Goal: Complete application form

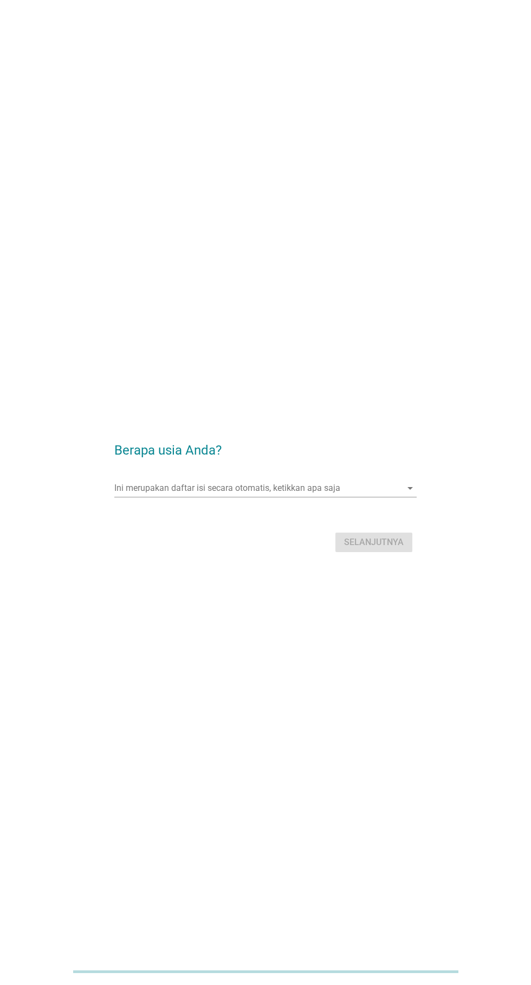
click at [348, 497] on div "Ini merupakan daftar isi secara otomatis, ketikkan apa saja arrow_drop_down" at bounding box center [265, 487] width 302 height 17
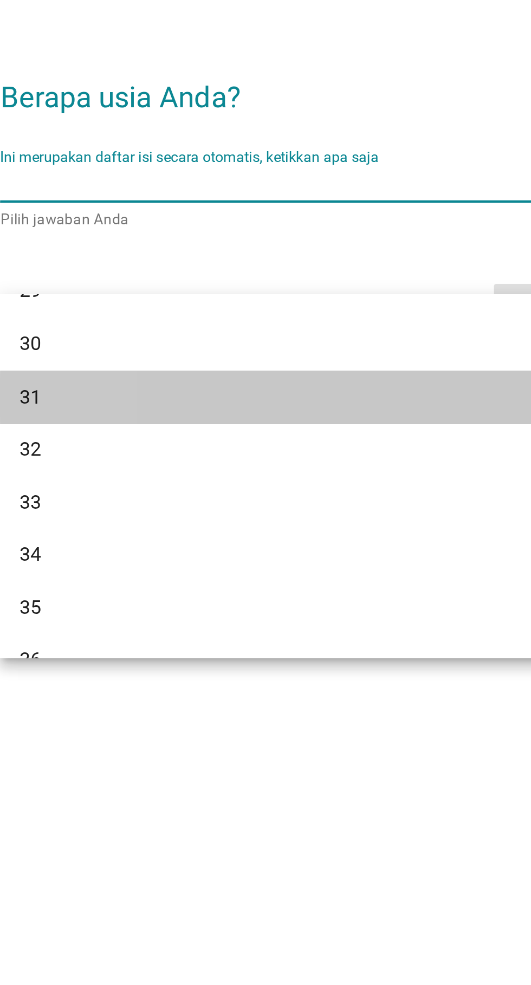
scroll to position [272, 0]
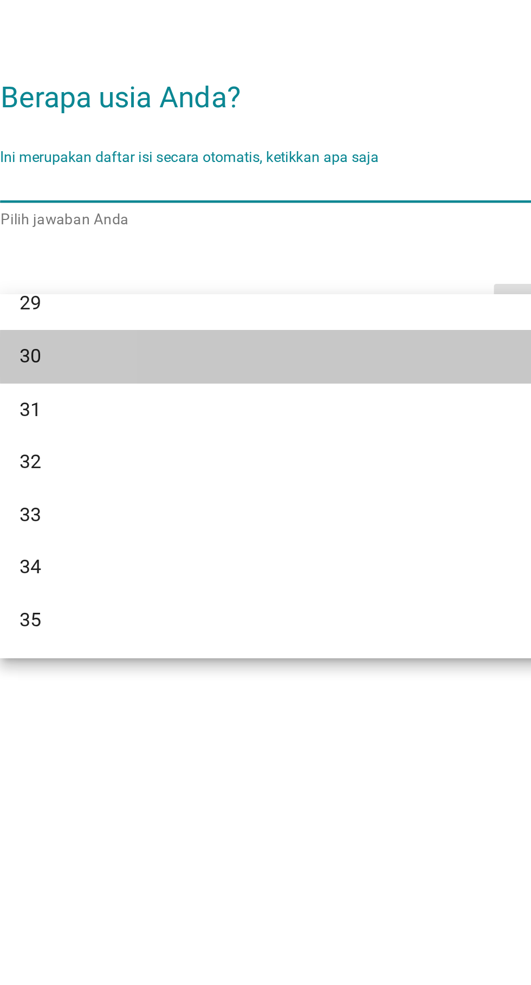
click at [244, 565] on div "30" at bounding box center [253, 565] width 260 height 13
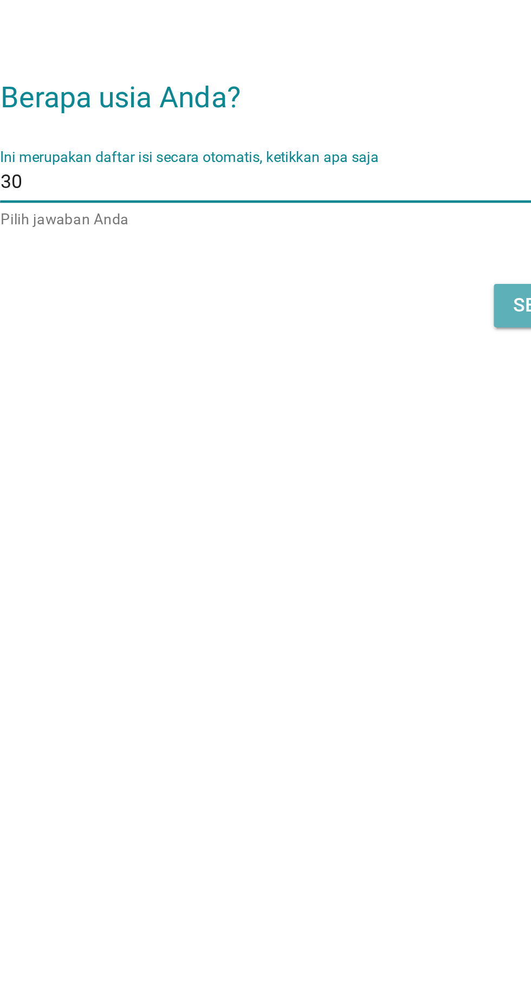
click at [340, 552] on button "Selanjutnya" at bounding box center [373, 542] width 77 height 19
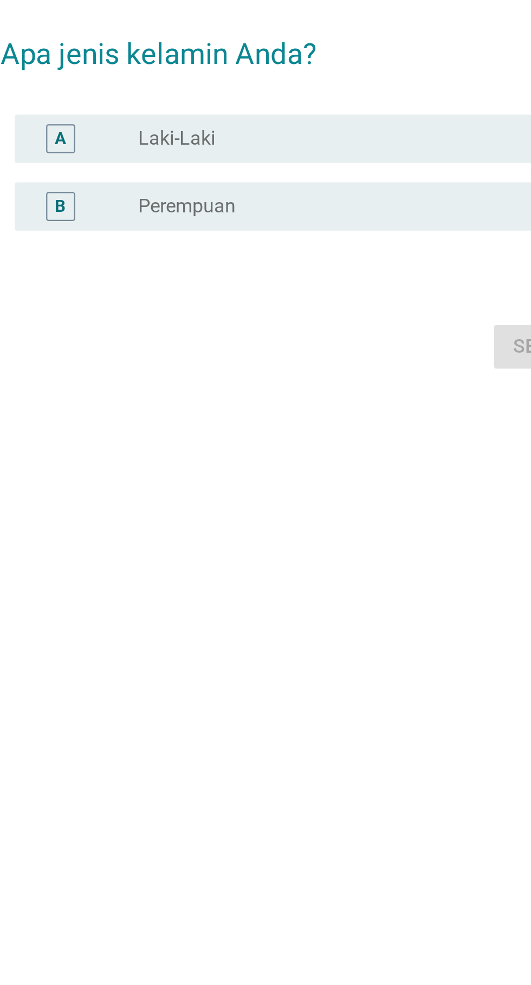
scroll to position [0, 0]
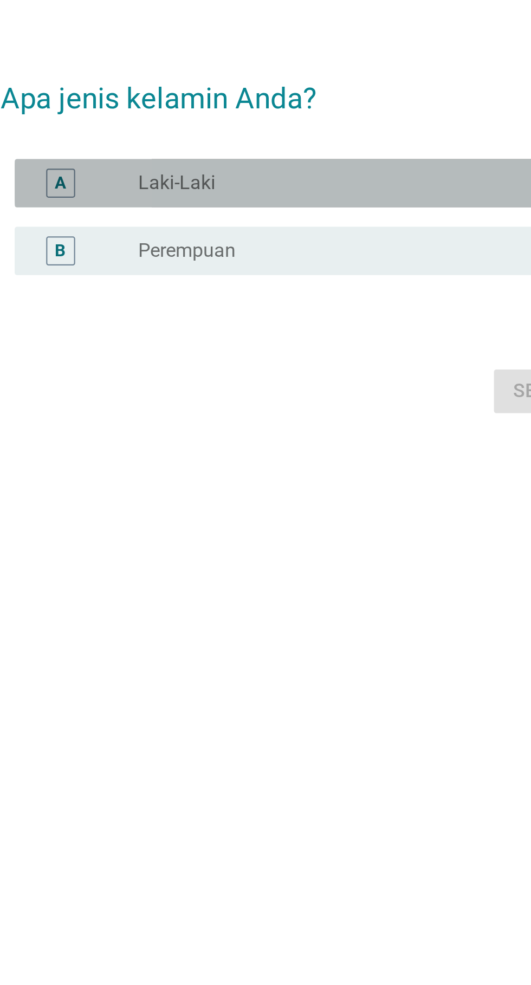
click at [268, 475] on div "radio_button_unchecked Laki-Laki" at bounding box center [292, 468] width 232 height 13
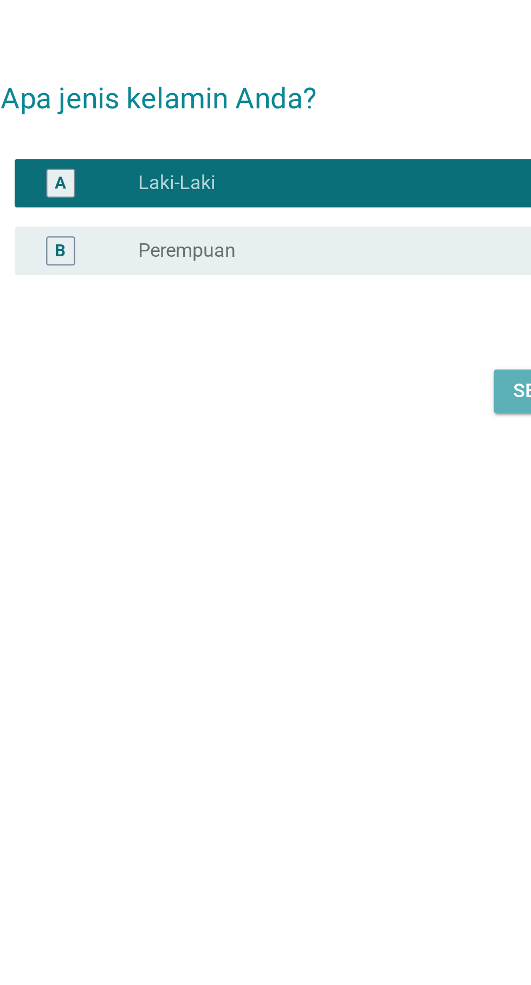
click at [340, 571] on button "Selanjutnya" at bounding box center [373, 561] width 77 height 19
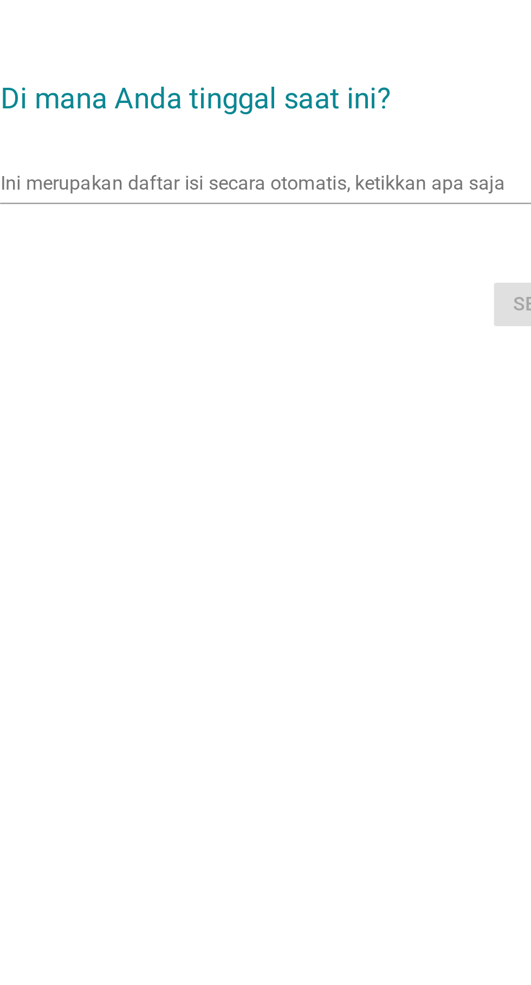
click at [290, 477] on input "Ini merupakan daftar isi secara otomatis, ketikkan apa saja" at bounding box center [257, 468] width 286 height 17
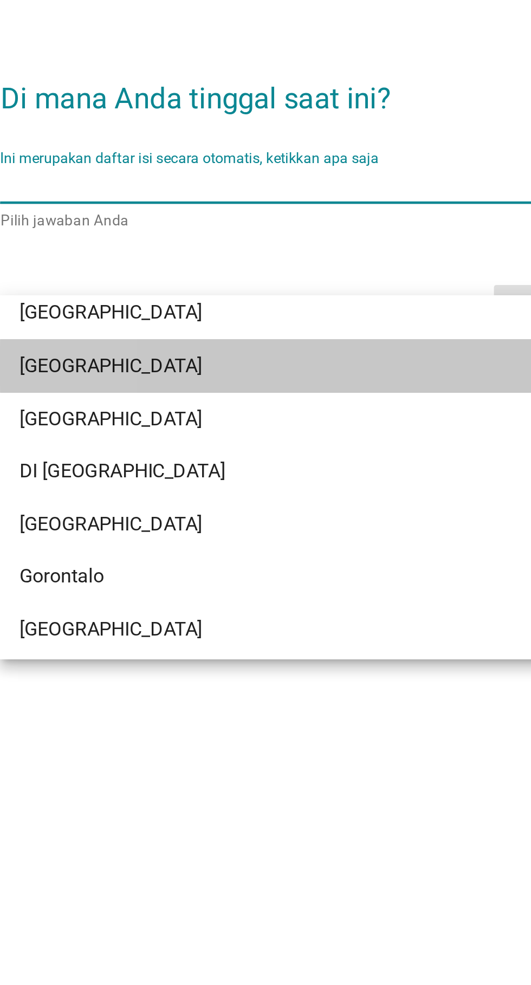
scroll to position [35, 0]
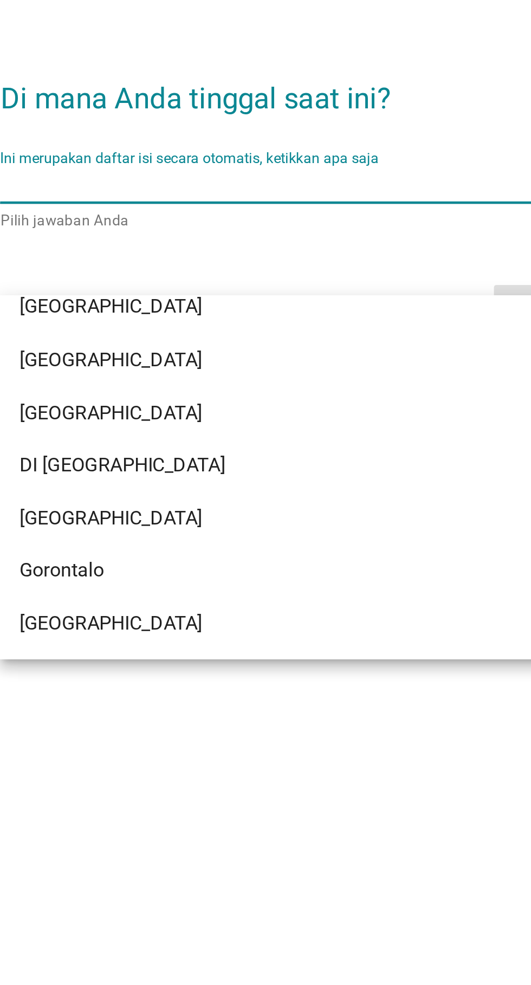
type input "J"
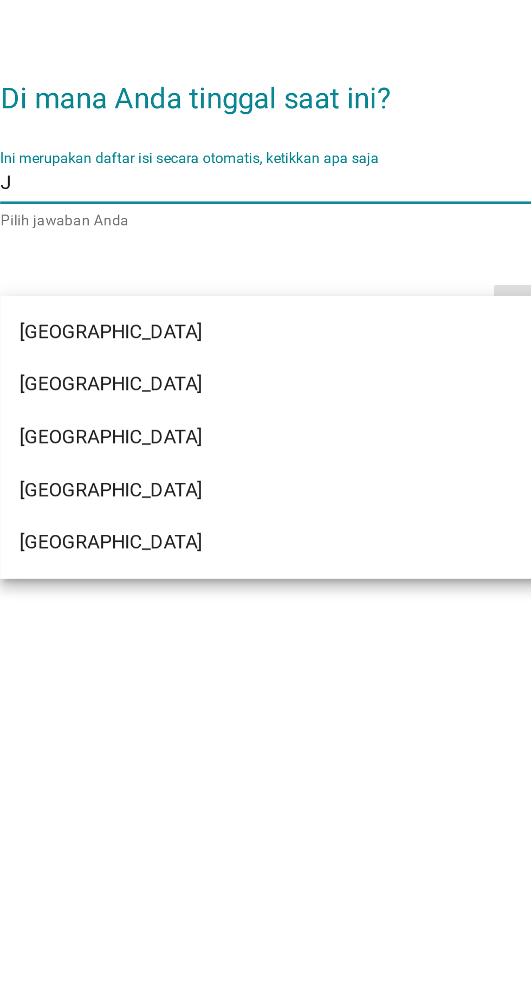
scroll to position [0, 0]
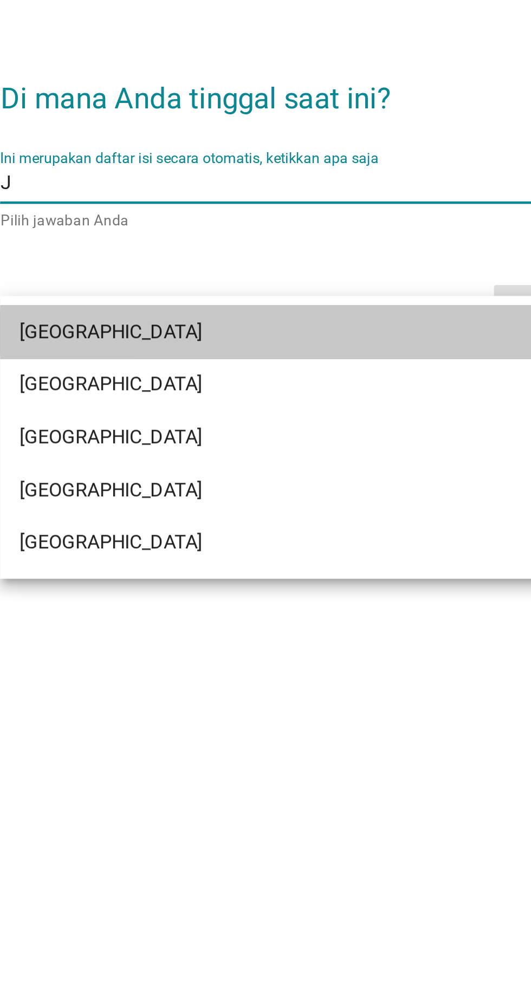
click at [250, 535] on div "[GEOGRAPHIC_DATA]" at bounding box center [253, 535] width 260 height 13
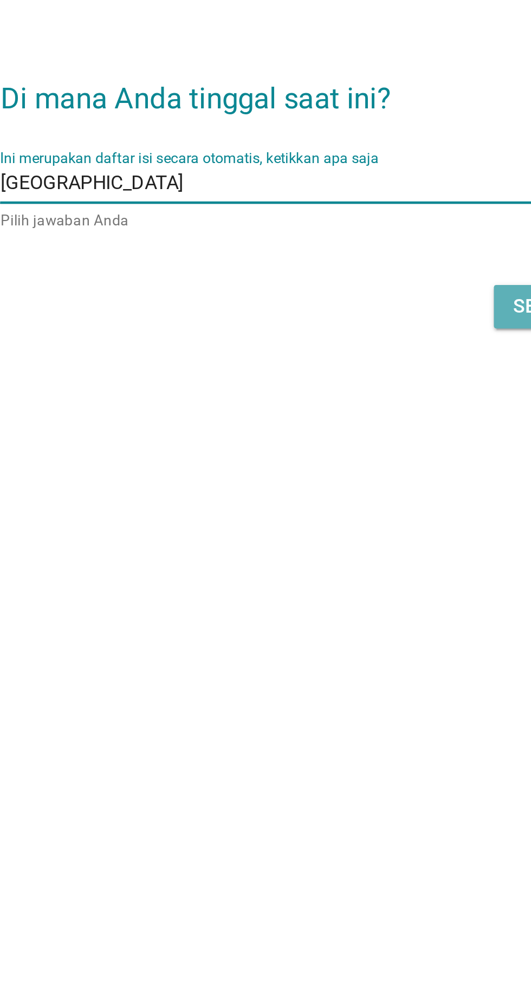
click at [341, 533] on button "Selanjutnya" at bounding box center [373, 523] width 77 height 19
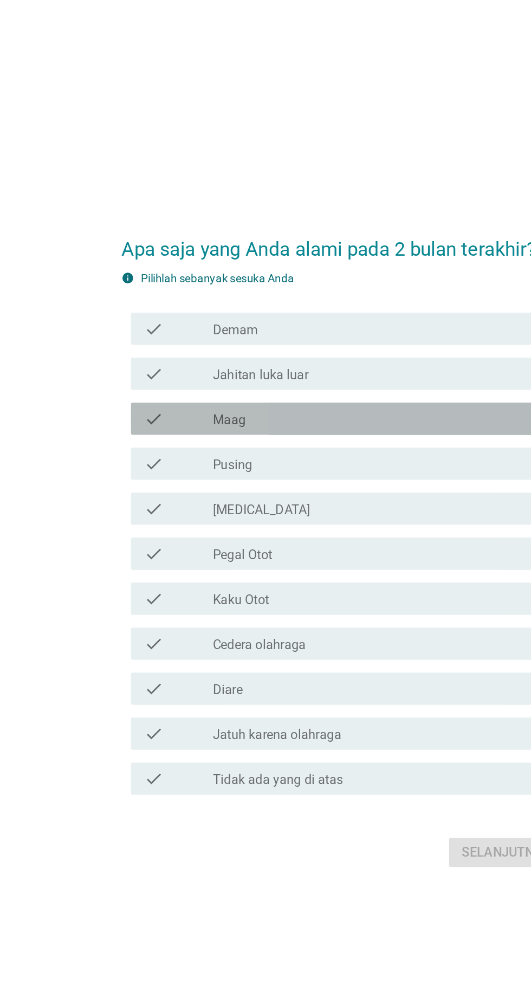
click at [276, 418] on div "check check_box_outline_blank Maag" at bounding box center [268, 407] width 295 height 22
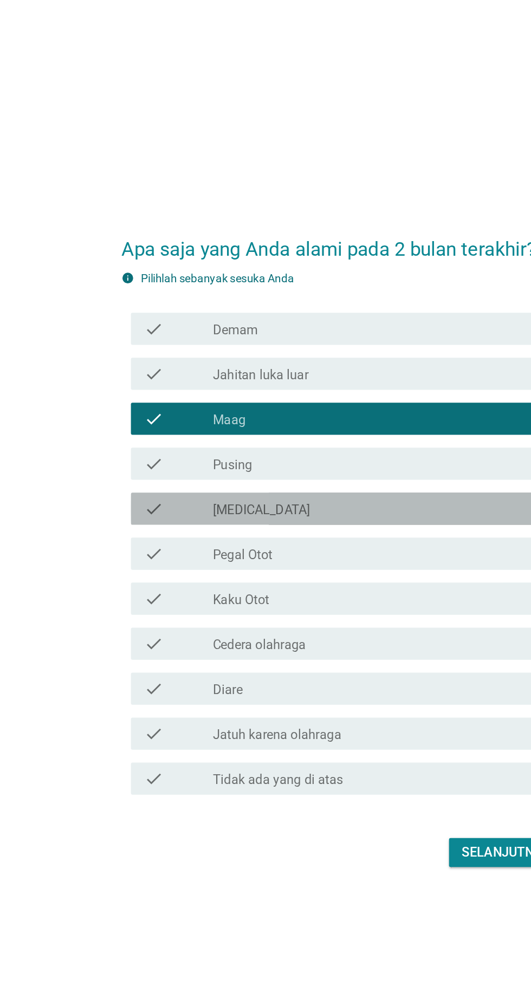
click at [284, 474] on div "check_box_outline_blank [MEDICAL_DATA]" at bounding box center [292, 467] width 232 height 13
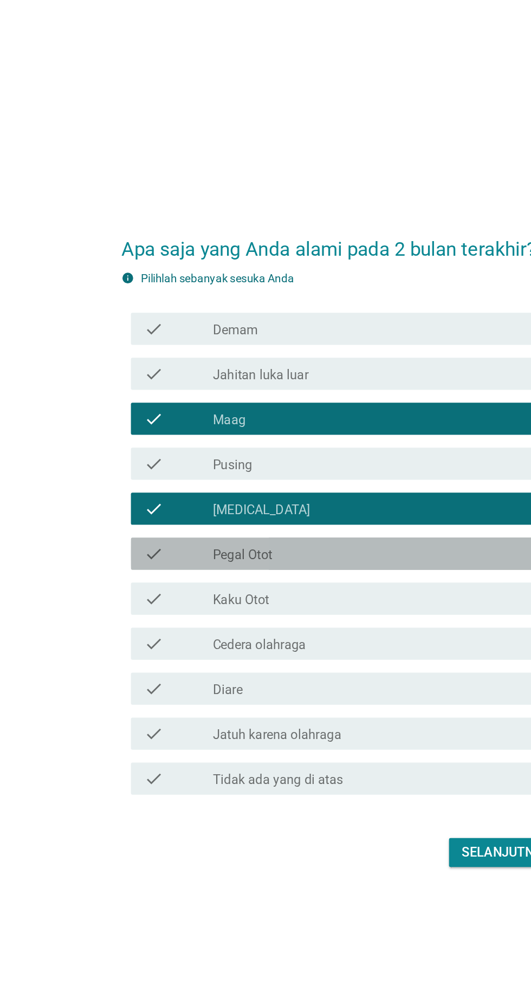
click at [283, 509] on div "check check_box_outline_blank Pegal Otot" at bounding box center [268, 498] width 295 height 22
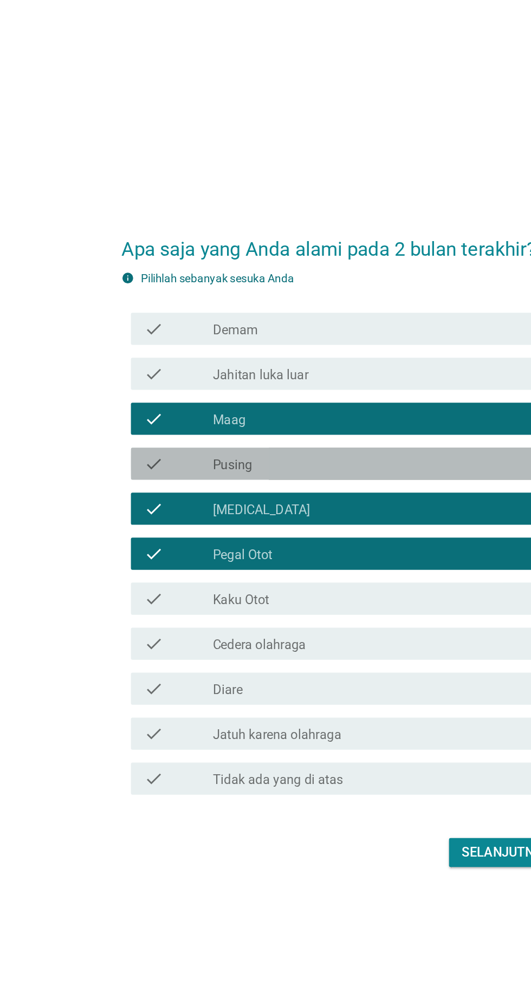
click at [305, 444] on div "check_box_outline_blank Pusing" at bounding box center [292, 437] width 232 height 13
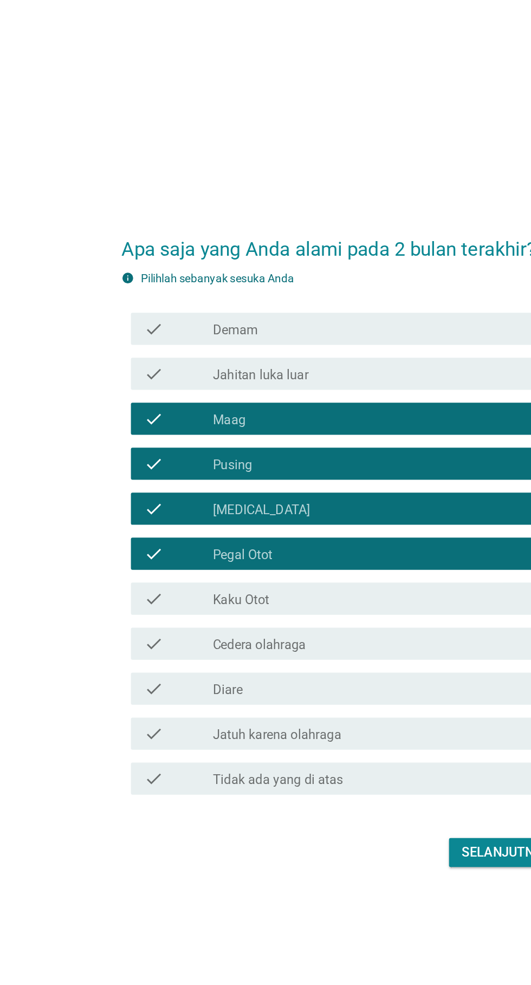
click at [330, 353] on div "check_box_outline_blank Demam" at bounding box center [292, 346] width 232 height 13
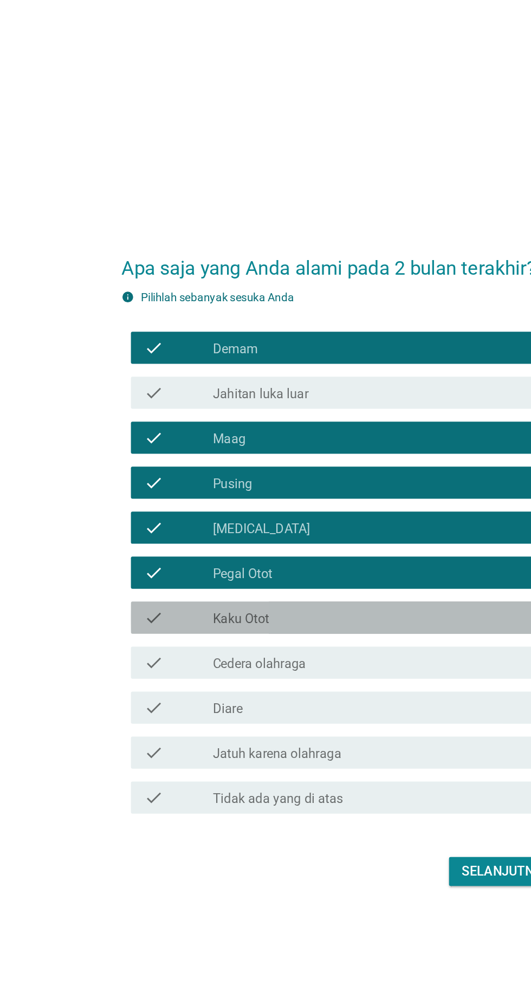
click at [313, 539] on div "check check_box_outline_blank Kaku Otot" at bounding box center [268, 529] width 295 height 22
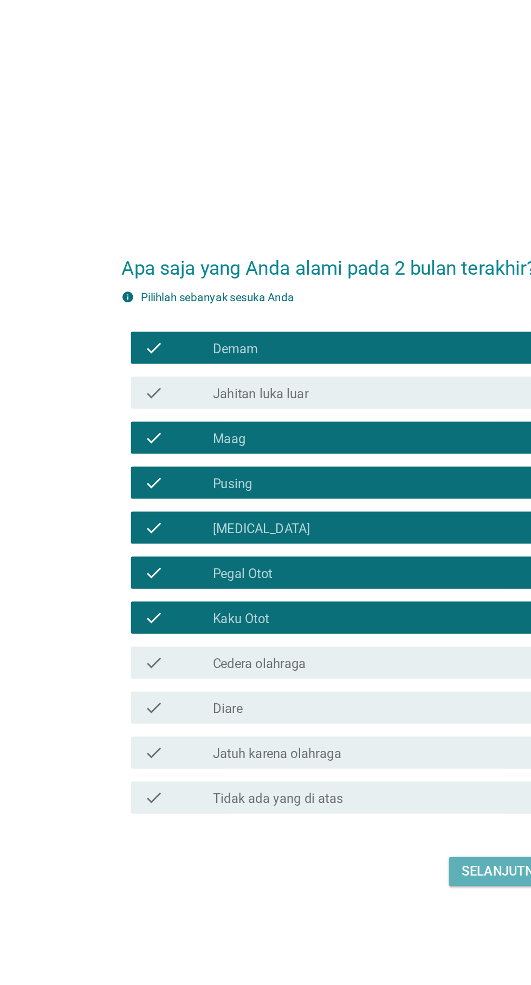
click at [357, 706] on div "Selanjutnya" at bounding box center [374, 699] width 60 height 13
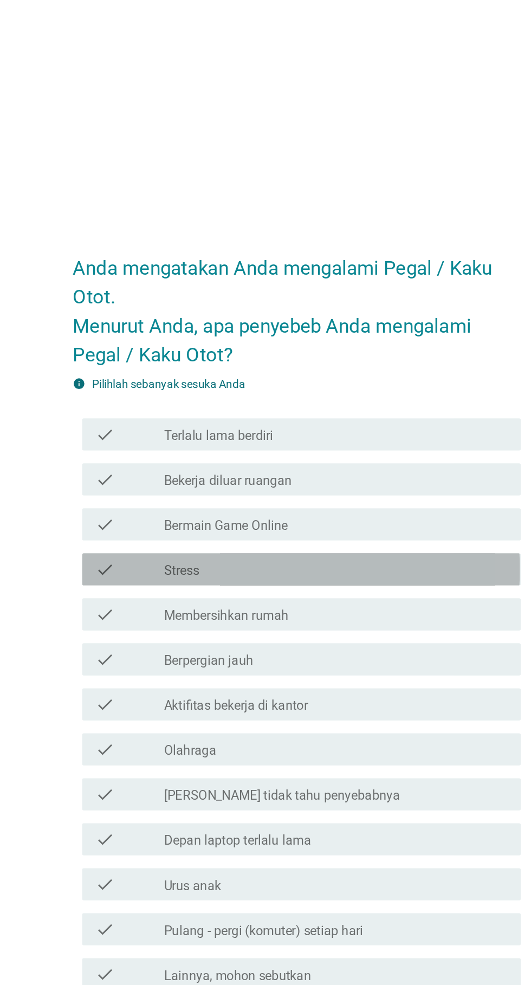
click at [324, 443] on div "check_box_outline_blank Stress" at bounding box center [292, 436] width 232 height 13
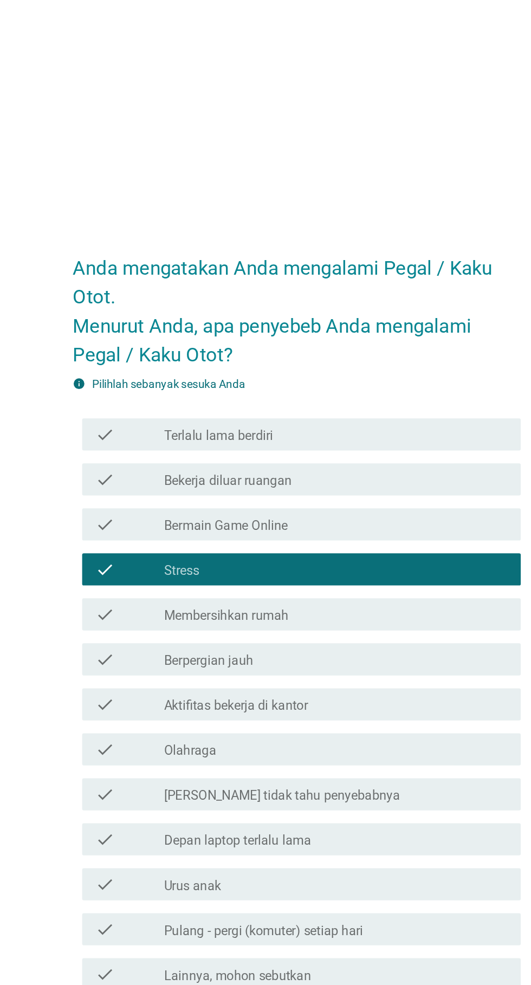
click at [350, 352] on div "check_box_outline_blank Terlalu lama berdiri" at bounding box center [292, 345] width 232 height 13
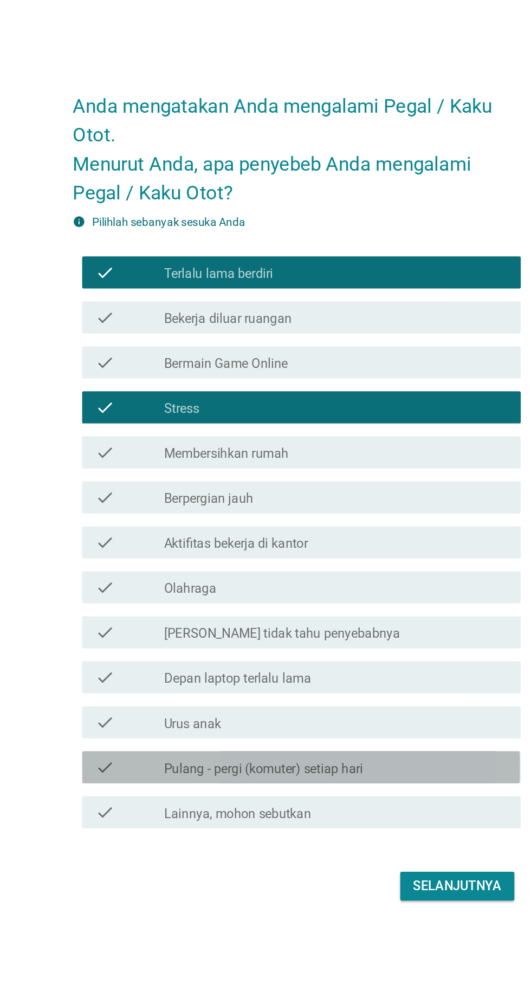
click at [338, 686] on div "check_box_outline_blank Pulang - pergi (komuter) setiap hari" at bounding box center [292, 679] width 232 height 13
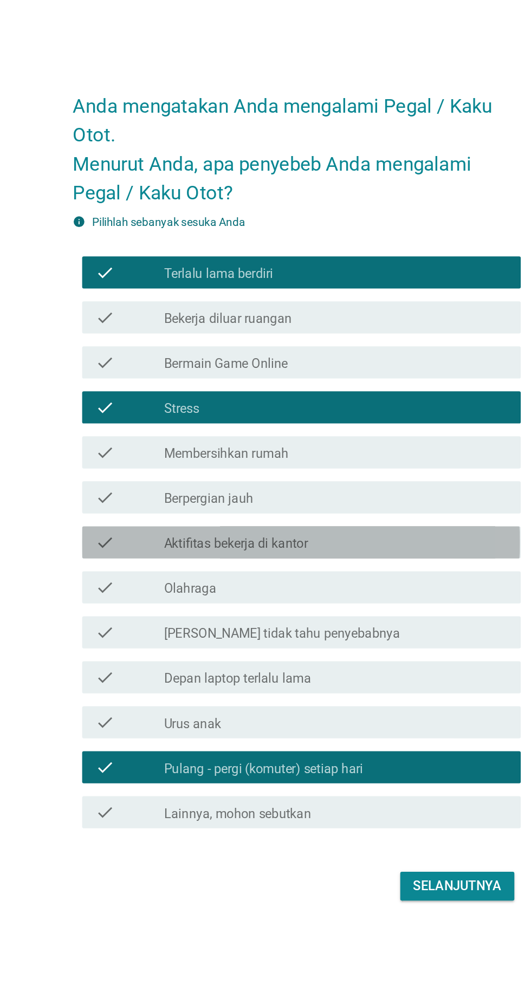
click at [307, 534] on div "check_box_outline_blank Aktifitas bekerja di kantor" at bounding box center [292, 527] width 232 height 13
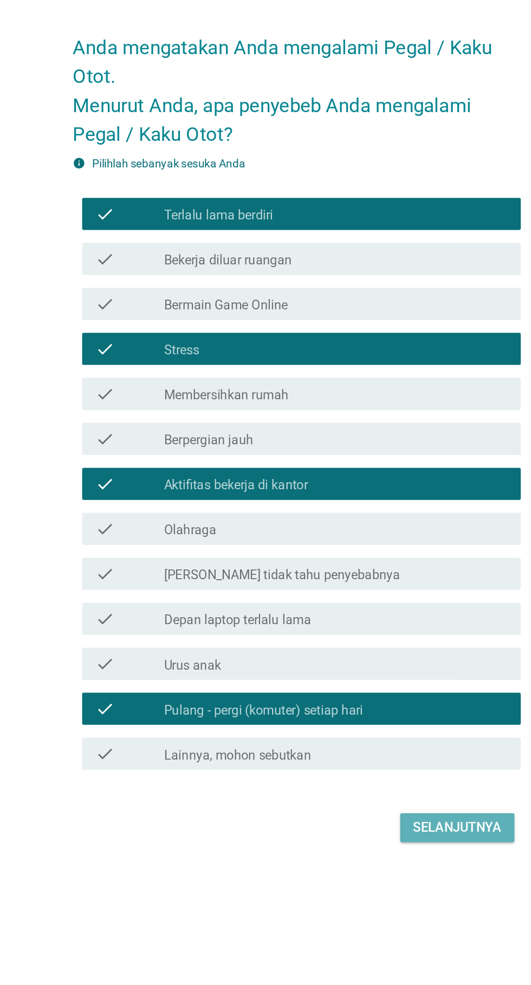
click at [383, 769] on button "Selanjutnya" at bounding box center [373, 759] width 77 height 19
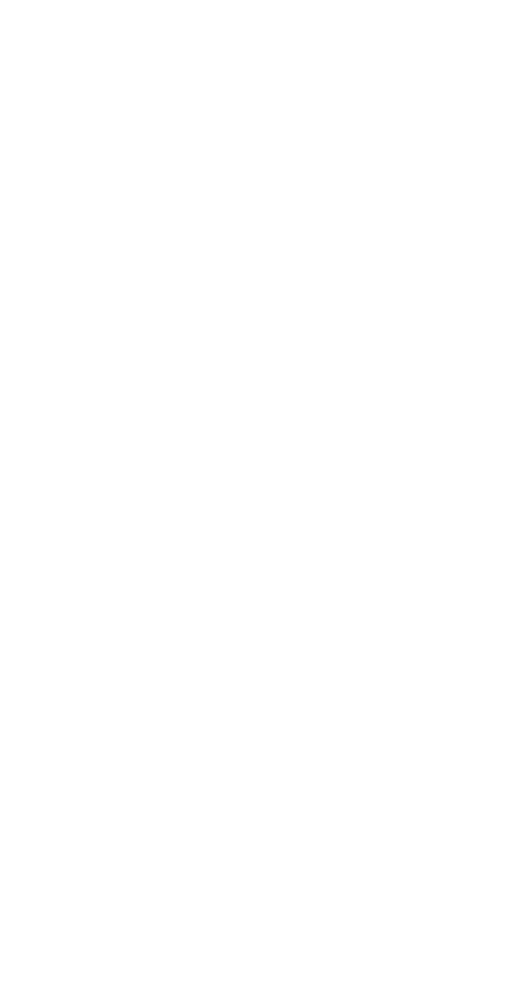
scroll to position [26, 0]
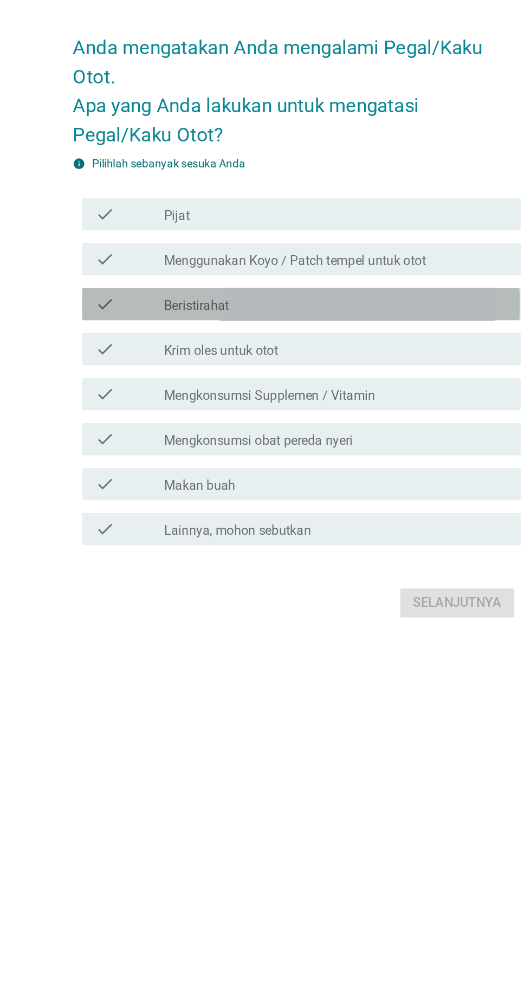
click at [334, 467] on div "check check_box_outline_blank Beristirahat" at bounding box center [268, 456] width 295 height 22
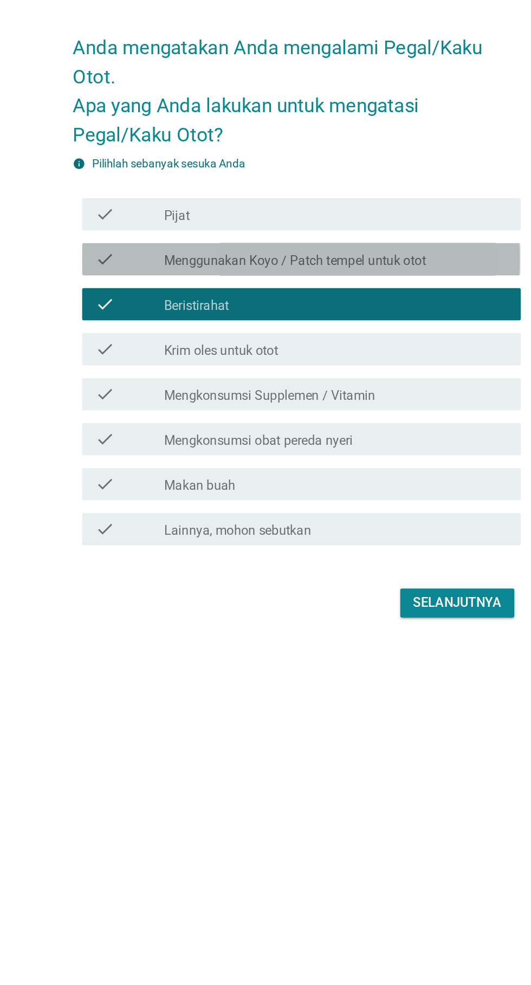
click at [343, 432] on label "Menggunakan Koyo / Patch tempel untuk otot" at bounding box center [264, 426] width 177 height 11
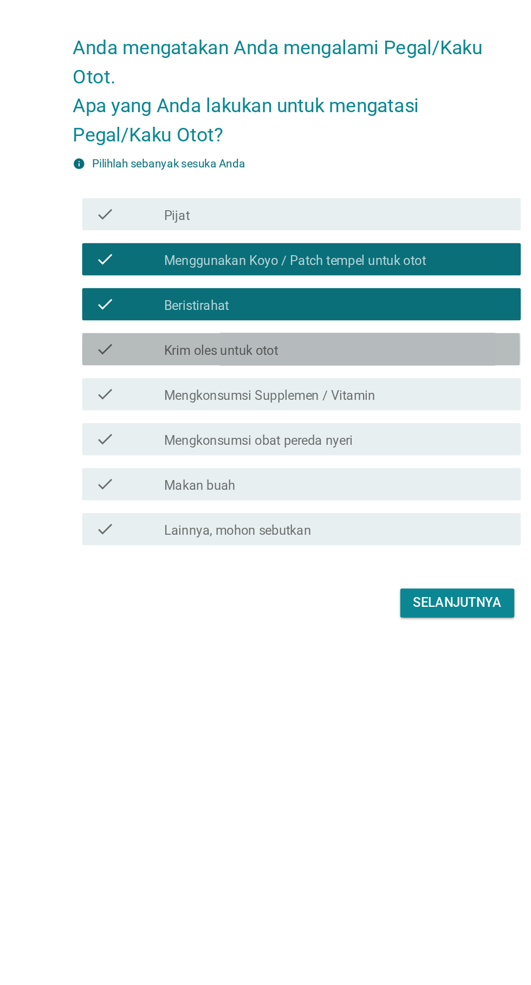
click at [343, 493] on div "check_box_outline_blank Krim oles untuk otot" at bounding box center [292, 486] width 232 height 13
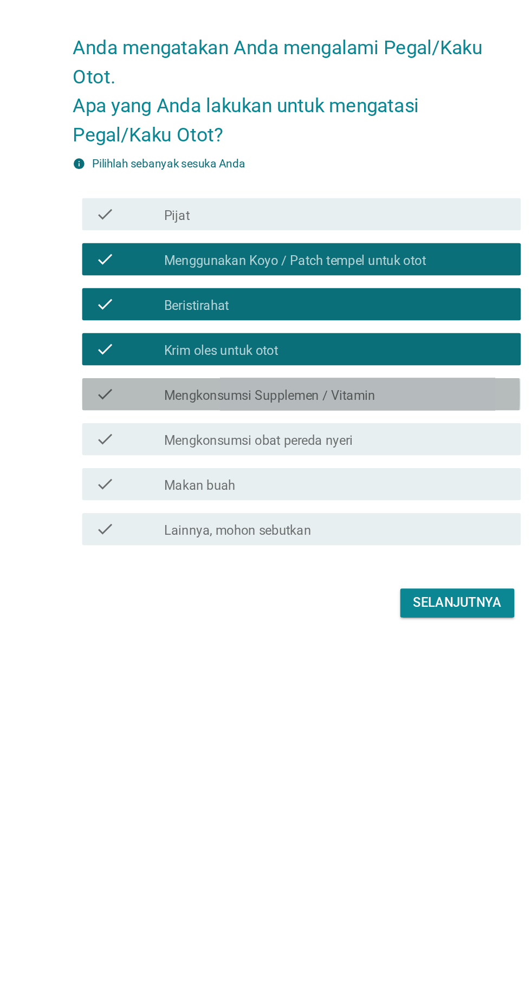
click at [347, 523] on div "check_box_outline_blank Mengkonsumsi Supplemen / Vitamin" at bounding box center [292, 516] width 232 height 13
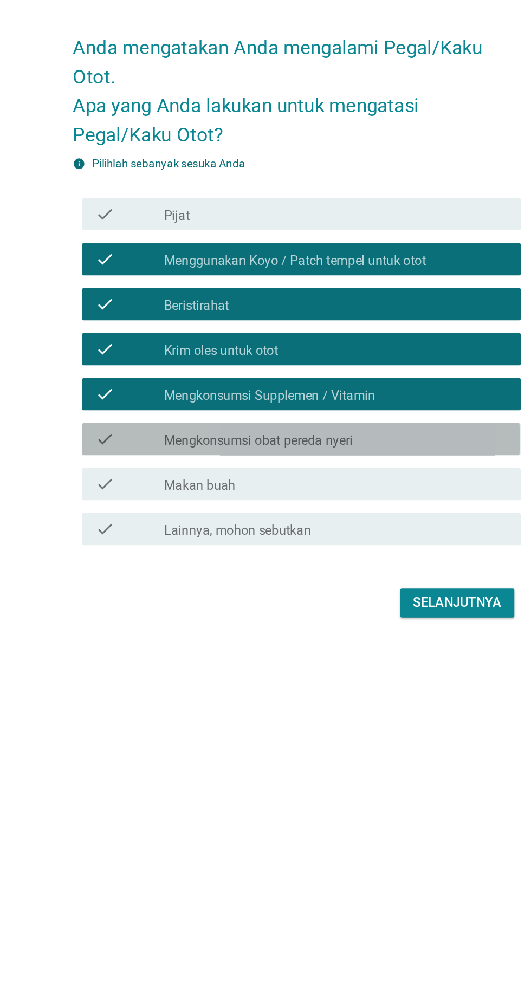
click at [346, 558] on div "check check_box_outline_blank Mengkonsumsi obat pereda nyeri" at bounding box center [268, 547] width 295 height 22
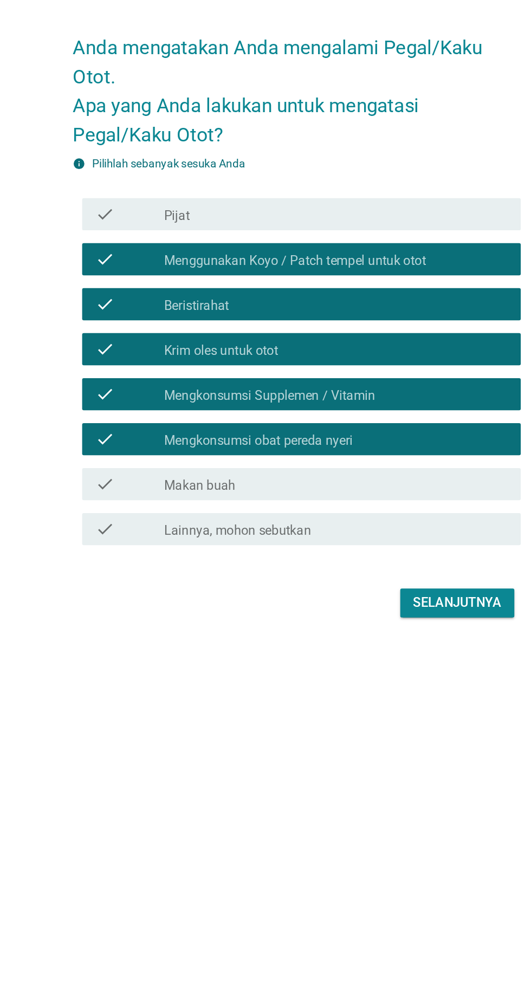
click at [374, 679] on div "Anda mengatakan Anda mengalami [GEOGRAPHIC_DATA]/Kaku Otot. Apa yang Anda lakuk…" at bounding box center [265, 466] width 319 height 425
click at [379, 664] on div "Selanjutnya" at bounding box center [374, 657] width 60 height 13
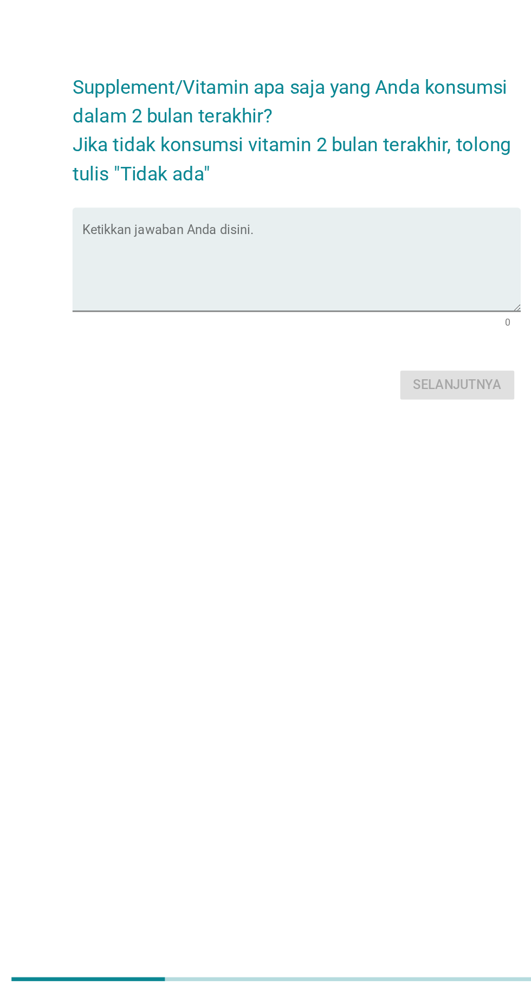
click at [278, 513] on textarea "Ketikkan jawaban Anda disini." at bounding box center [268, 492] width 295 height 57
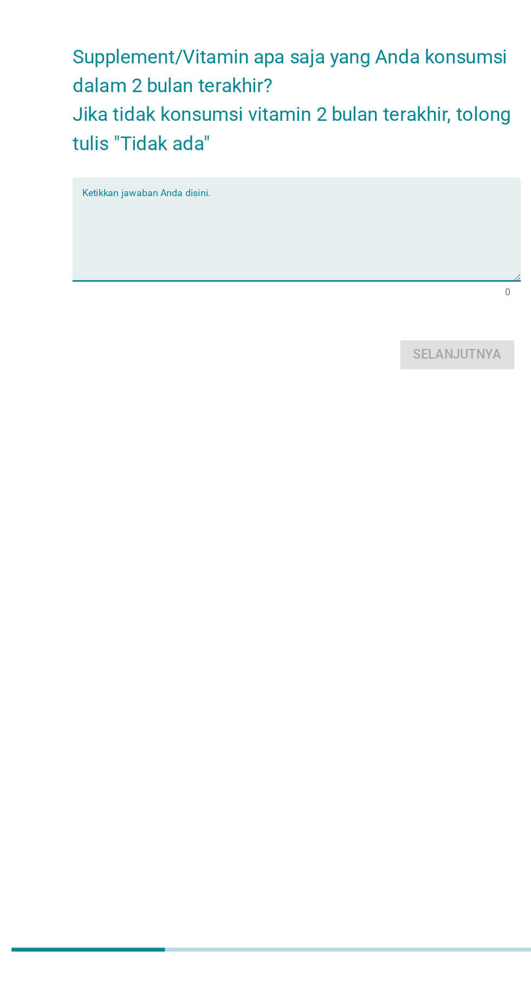
scroll to position [88, 0]
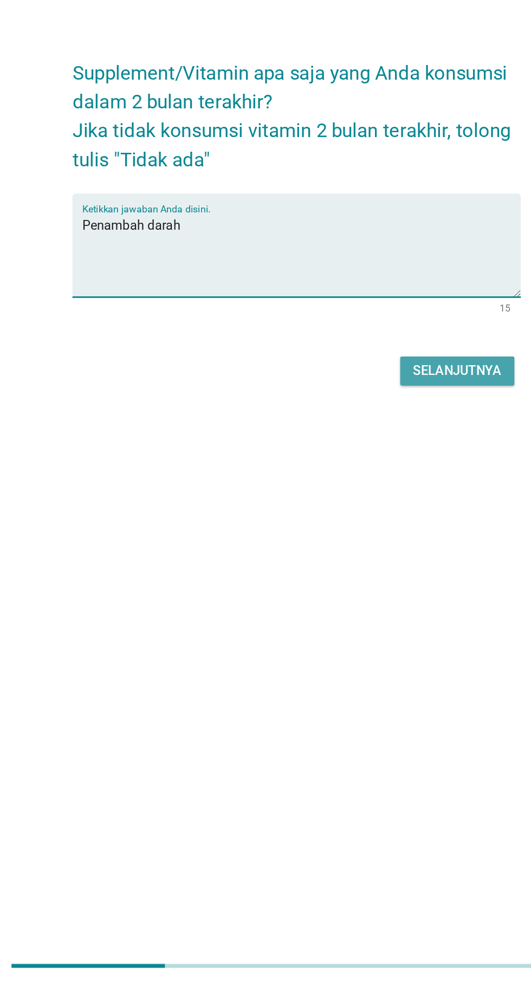
type textarea "Penambah darah"
click at [381, 564] on div "Selanjutnya" at bounding box center [374, 570] width 60 height 13
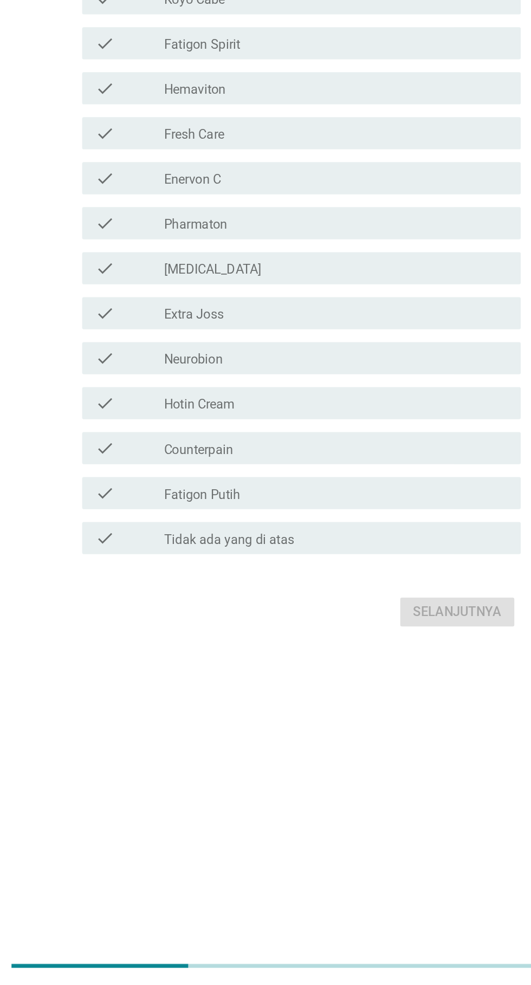
scroll to position [0, 0]
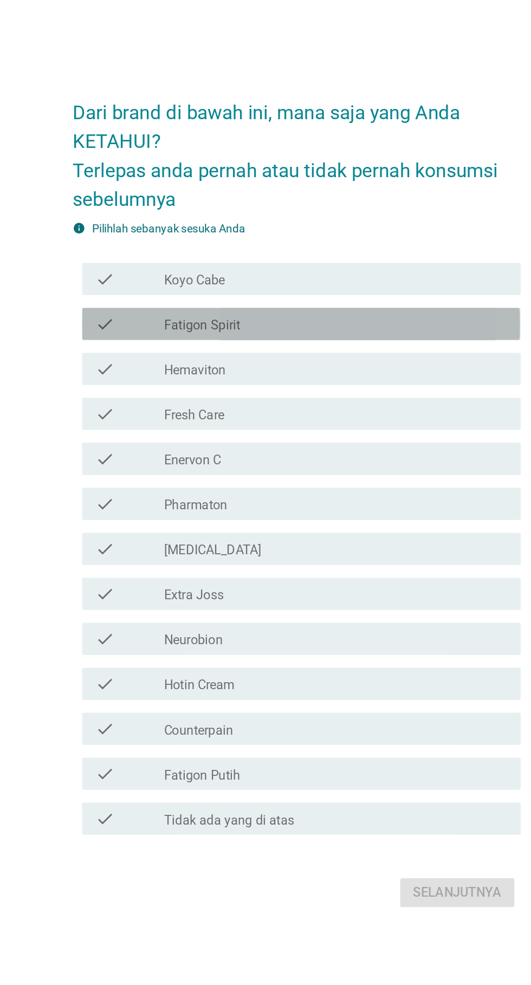
click at [322, 382] on div "check_box_outline_blank Fatigon Spirit" at bounding box center [292, 375] width 232 height 13
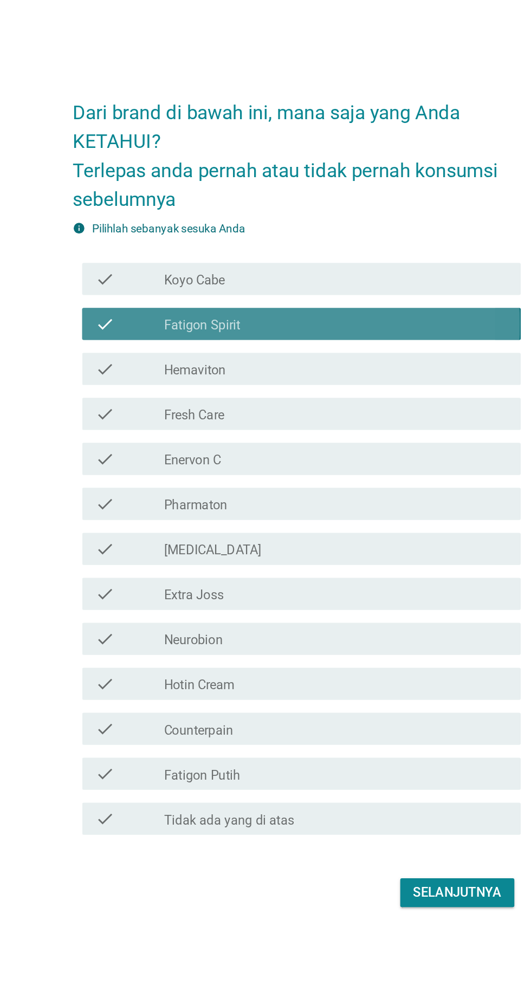
click at [320, 387] on div "check check_box_outline_blank Fatigon Spirit" at bounding box center [268, 376] width 295 height 22
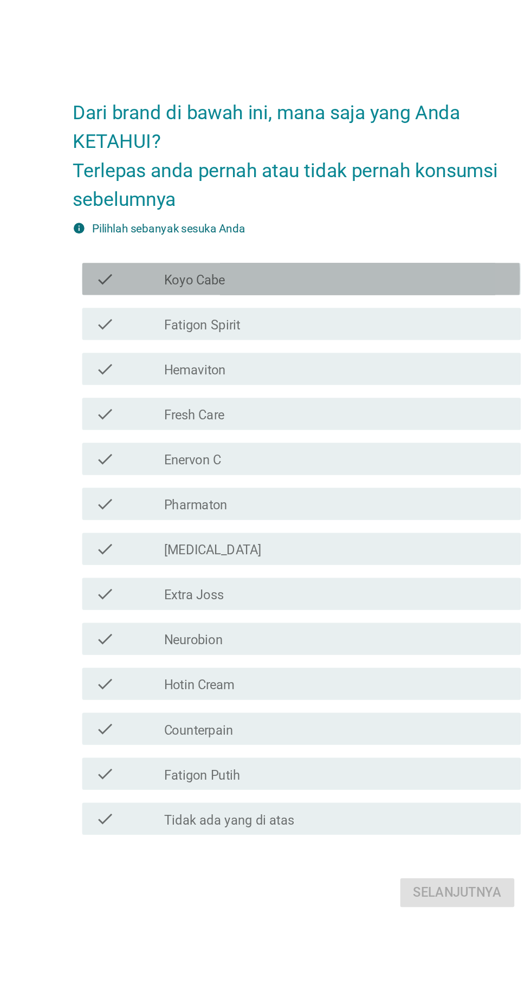
click at [324, 352] on div "check_box_outline_blank Koyo Cabe" at bounding box center [292, 345] width 232 height 13
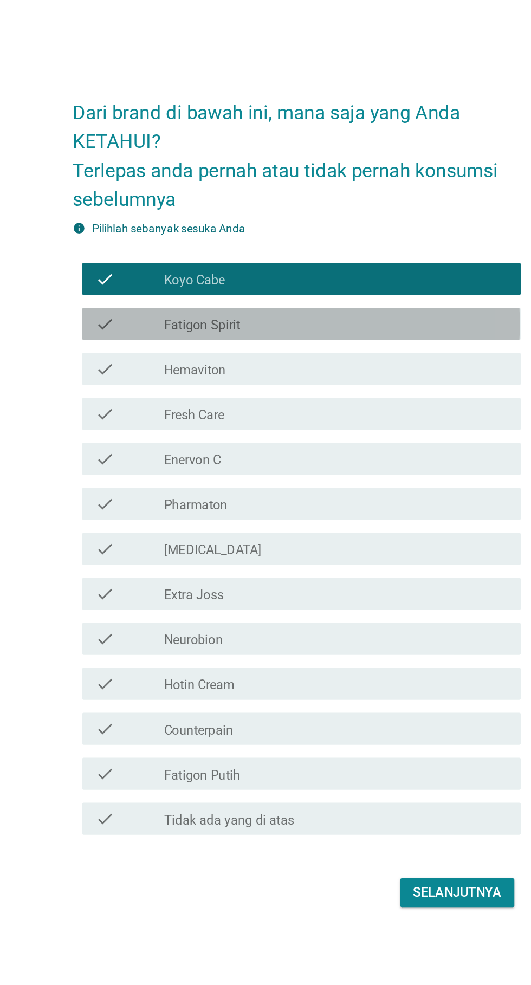
click at [314, 382] on div "check_box_outline_blank Fatigon Spirit" at bounding box center [292, 375] width 232 height 13
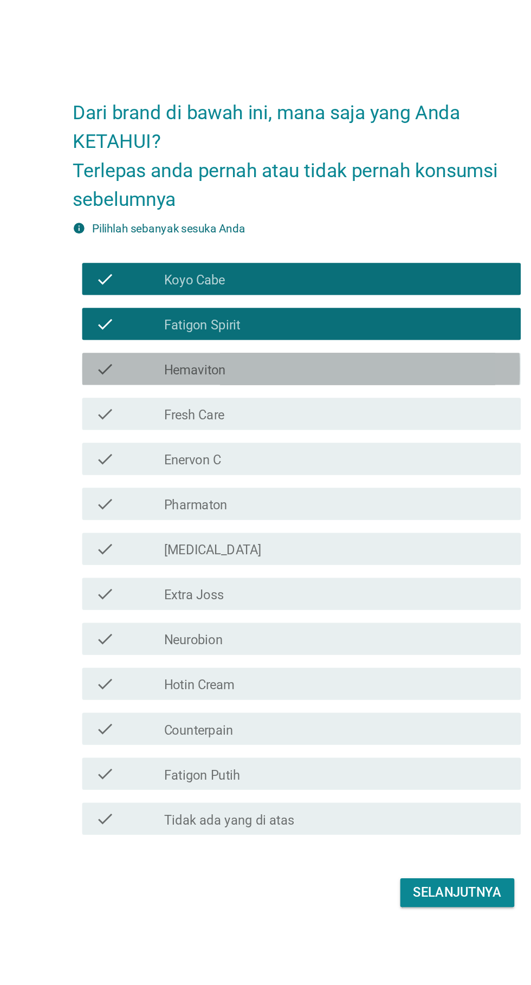
click at [326, 417] on div "check check_box_outline_blank Hemaviton" at bounding box center [268, 406] width 295 height 22
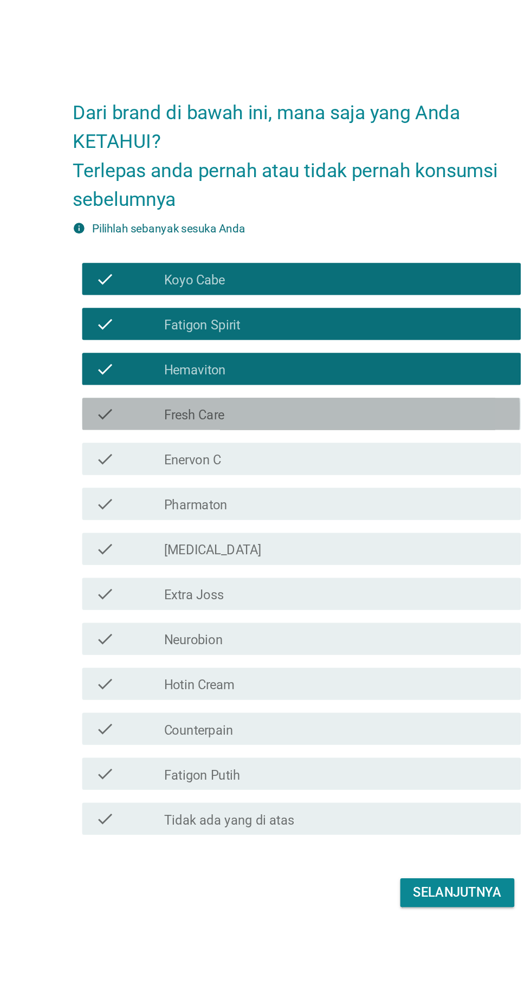
click at [320, 447] on div "check check_box_outline_blank Fresh Care" at bounding box center [268, 437] width 295 height 22
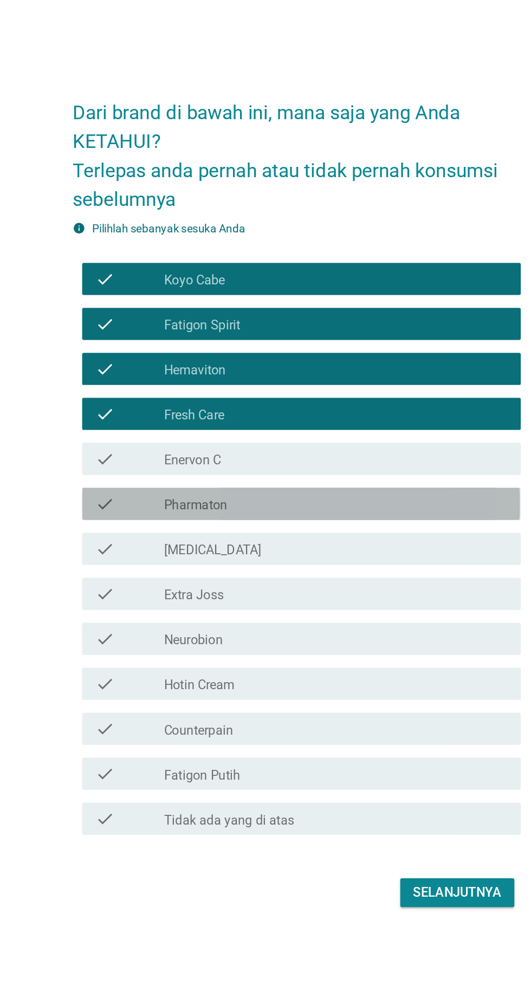
click at [323, 508] on div "check check_box_outline_blank Pharmaton" at bounding box center [268, 497] width 295 height 22
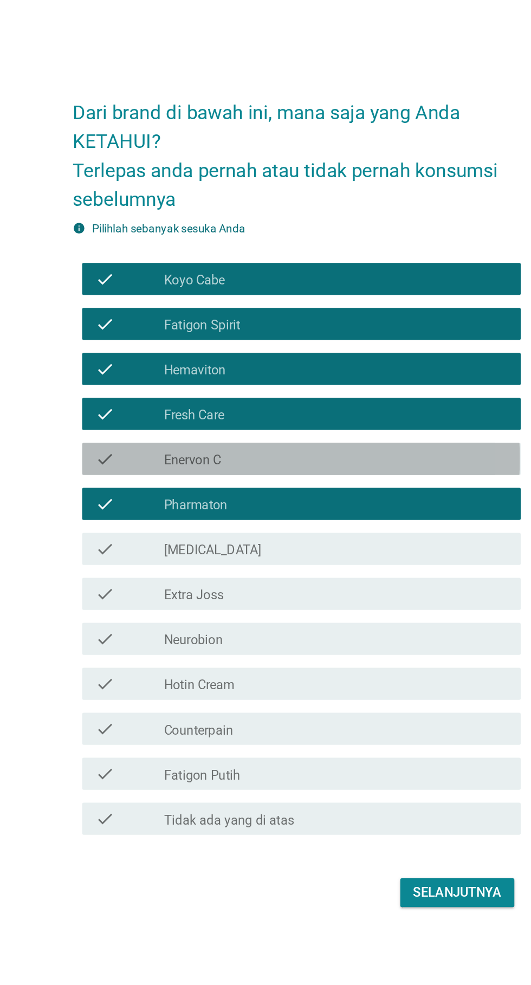
click at [327, 473] on div "check_box_outline_blank Enervon C" at bounding box center [292, 466] width 232 height 13
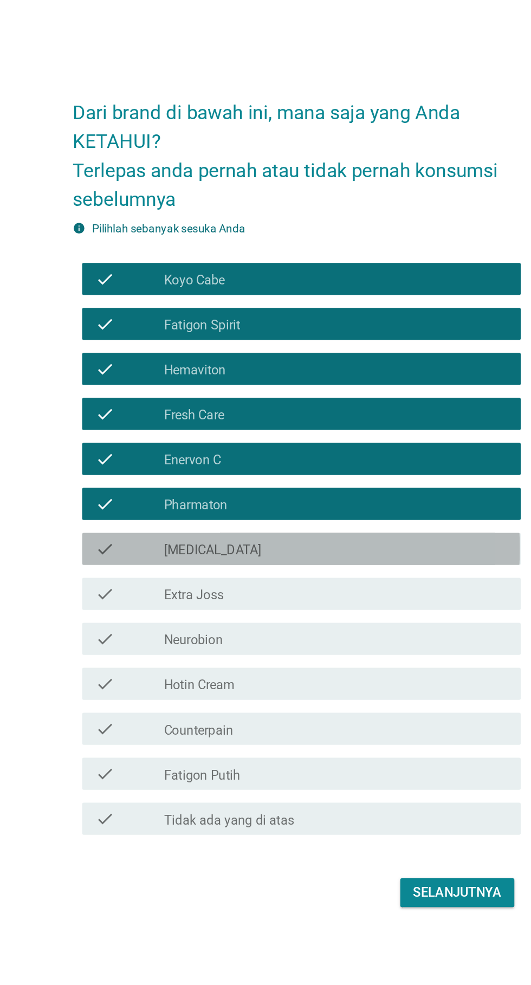
click at [315, 534] on div "check_box_outline_blank [MEDICAL_DATA]" at bounding box center [292, 527] width 232 height 13
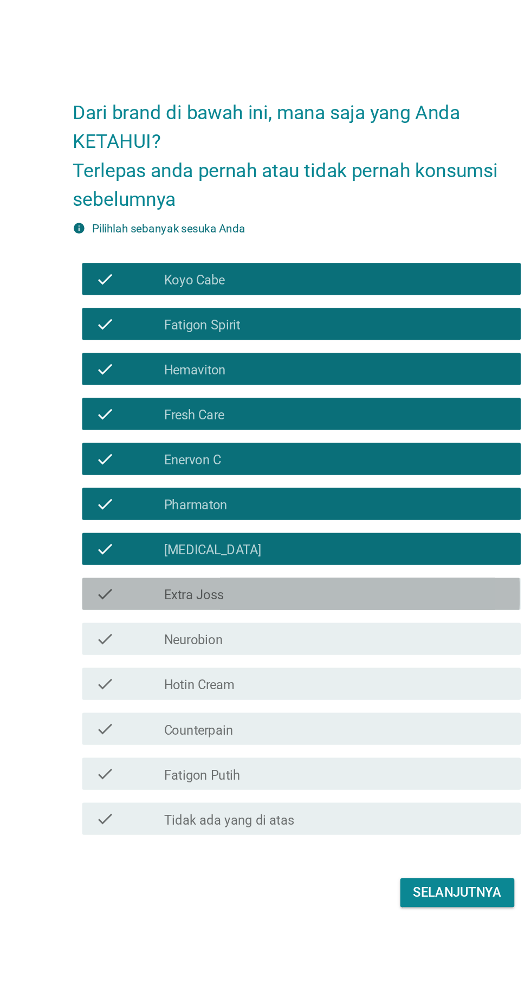
click at [315, 564] on div "check_box_outline_blank Extra Joss" at bounding box center [292, 557] width 232 height 13
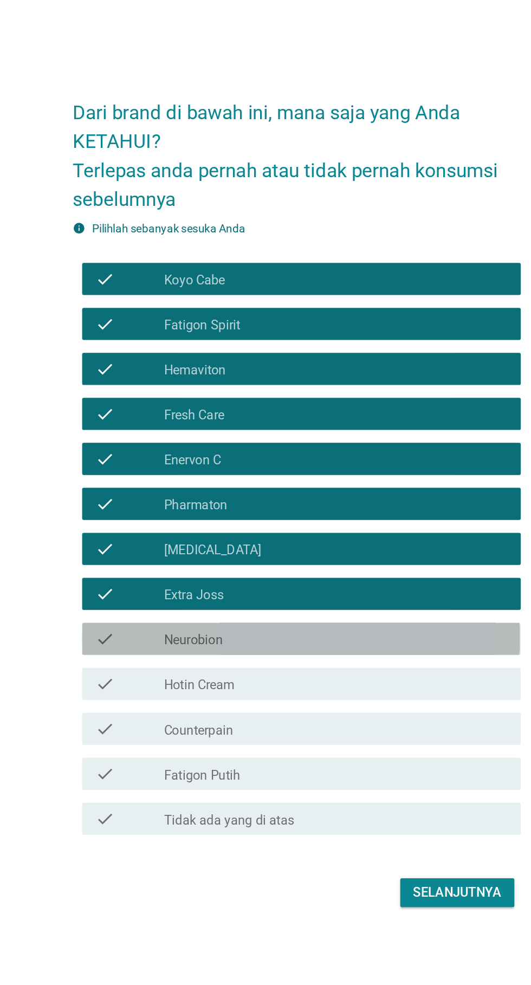
click at [312, 595] on div "check_box_outline_blank Neurobion" at bounding box center [292, 588] width 232 height 13
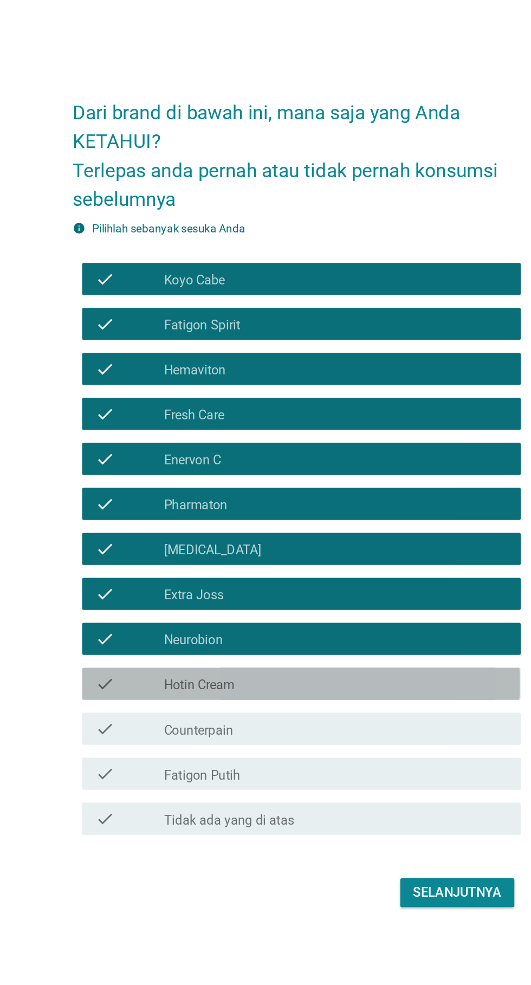
click at [311, 625] on div "check_box_outline_blank Hotin Cream" at bounding box center [292, 618] width 232 height 13
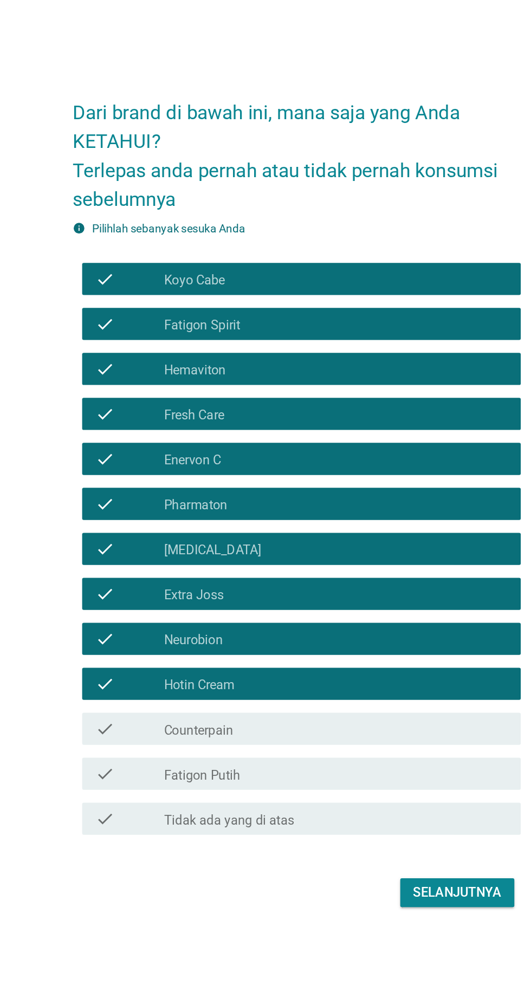
click at [311, 655] on div "check_box_outline_blank Counterpain" at bounding box center [292, 648] width 232 height 13
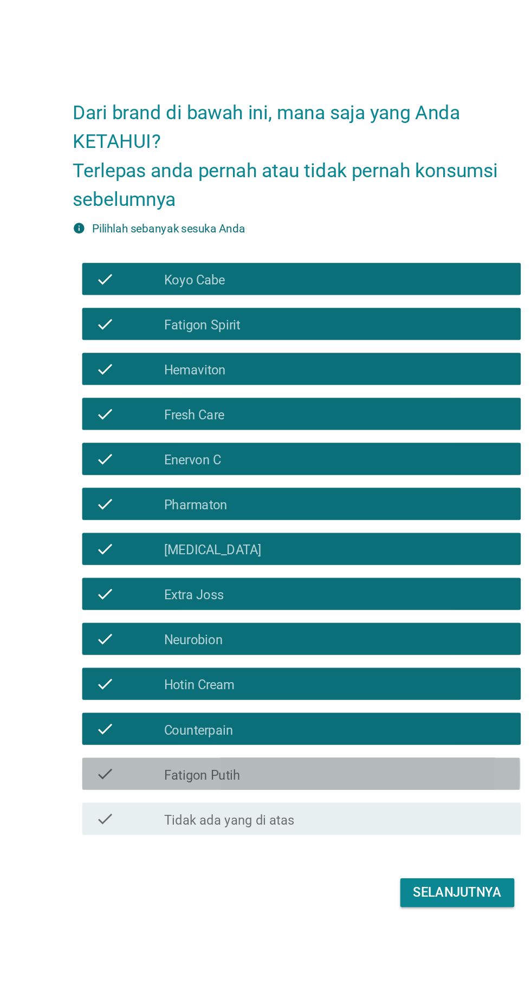
click at [313, 686] on div "check_box_outline_blank Fatigon Putih" at bounding box center [292, 679] width 232 height 13
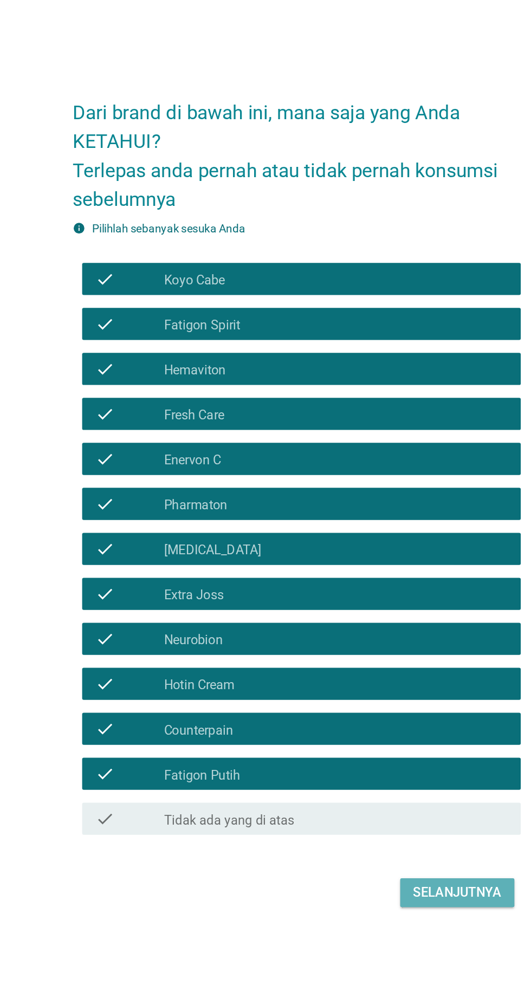
click at [377, 766] on div "Selanjutnya" at bounding box center [374, 759] width 60 height 13
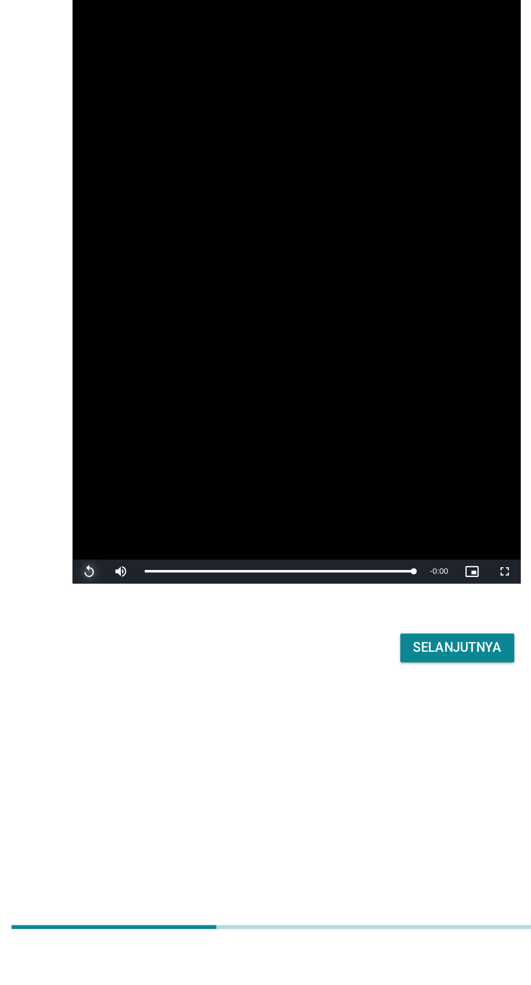
scroll to position [26, 0]
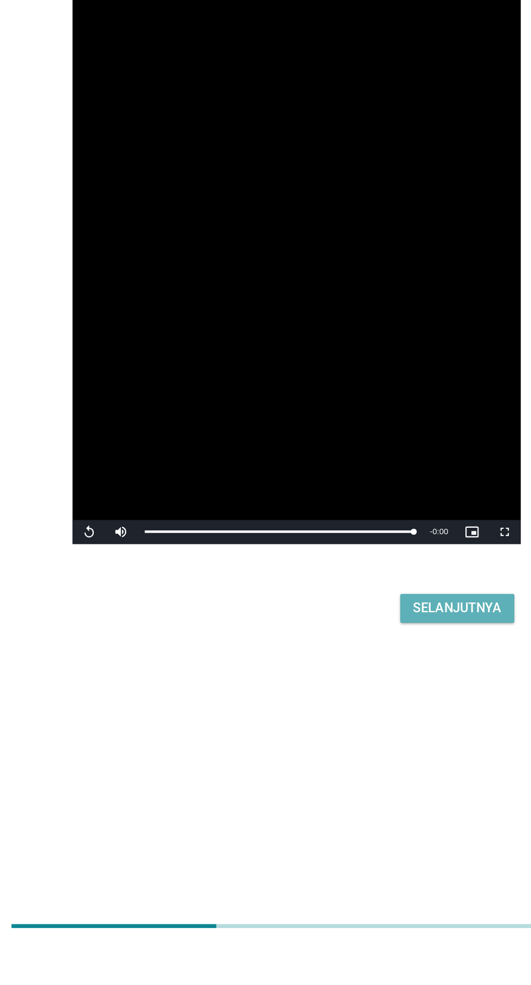
click at [379, 764] on div "Selanjutnya" at bounding box center [374, 757] width 60 height 13
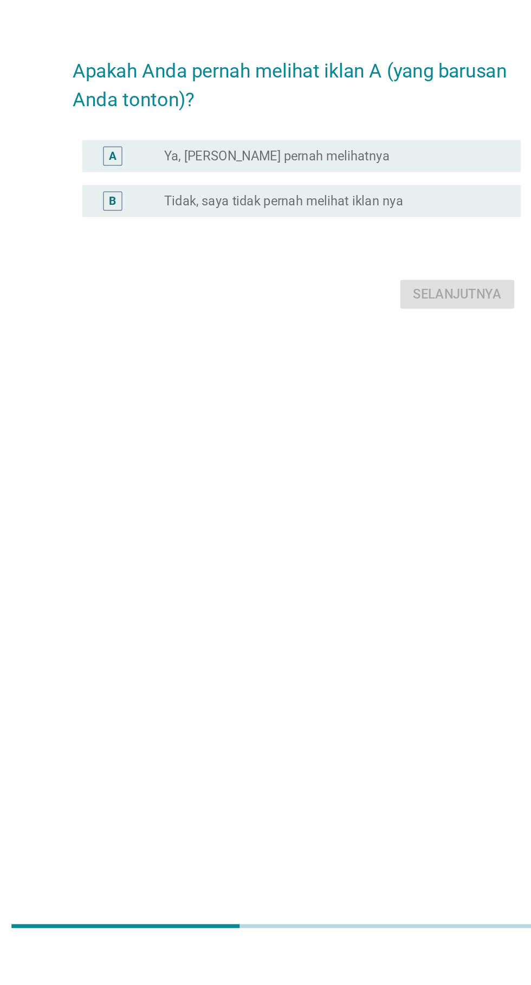
scroll to position [0, 0]
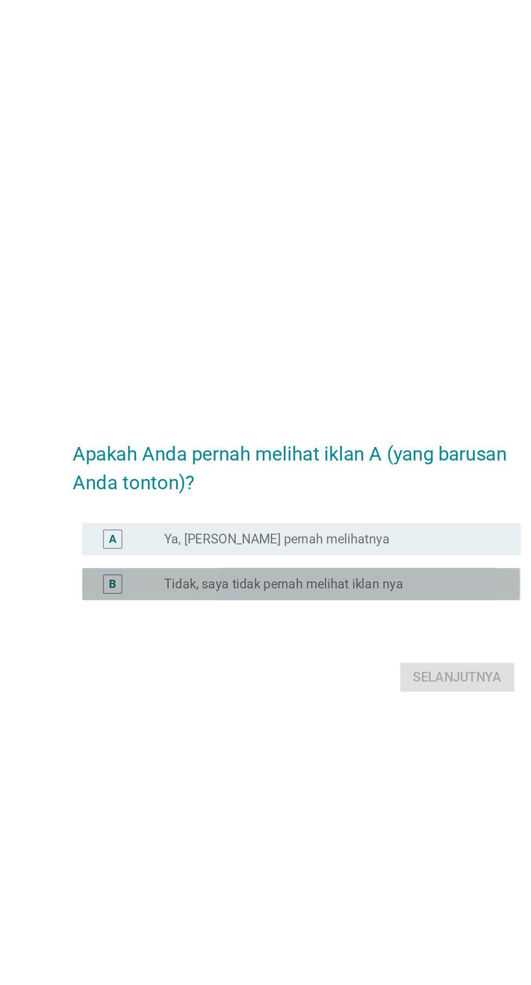
click at [352, 519] on div "B radio_button_unchecked Tidak, saya tidak pernah melihat iklan nya" at bounding box center [268, 509] width 295 height 22
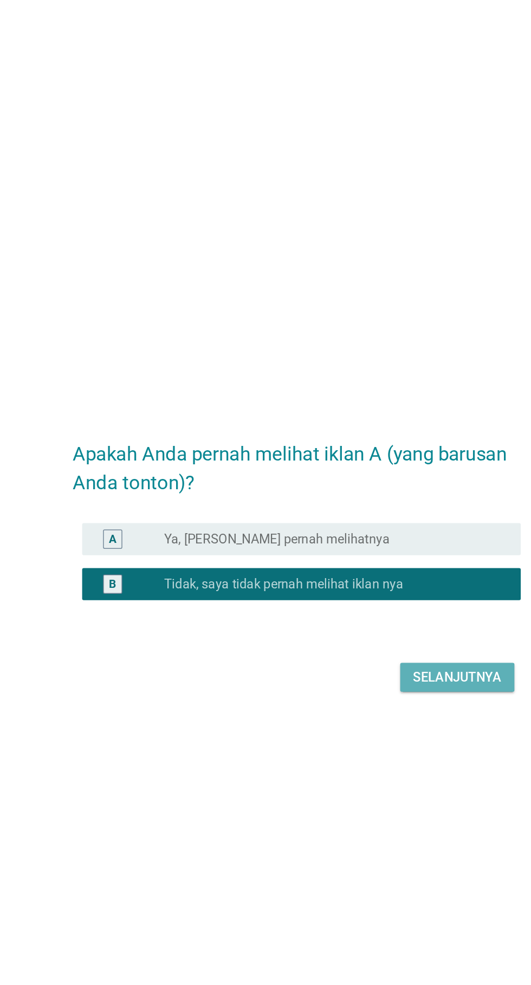
click at [381, 578] on div "Selanjutnya" at bounding box center [374, 571] width 60 height 13
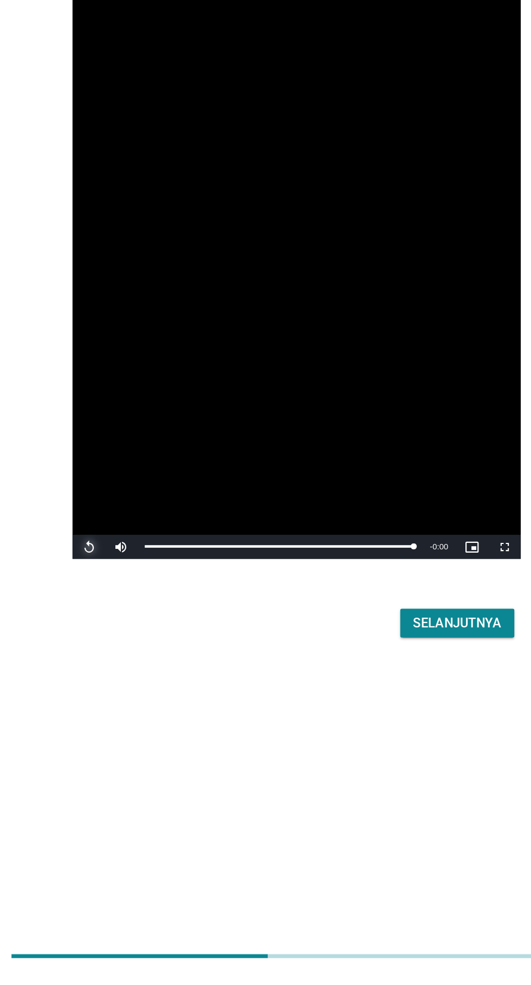
scroll to position [94, 0]
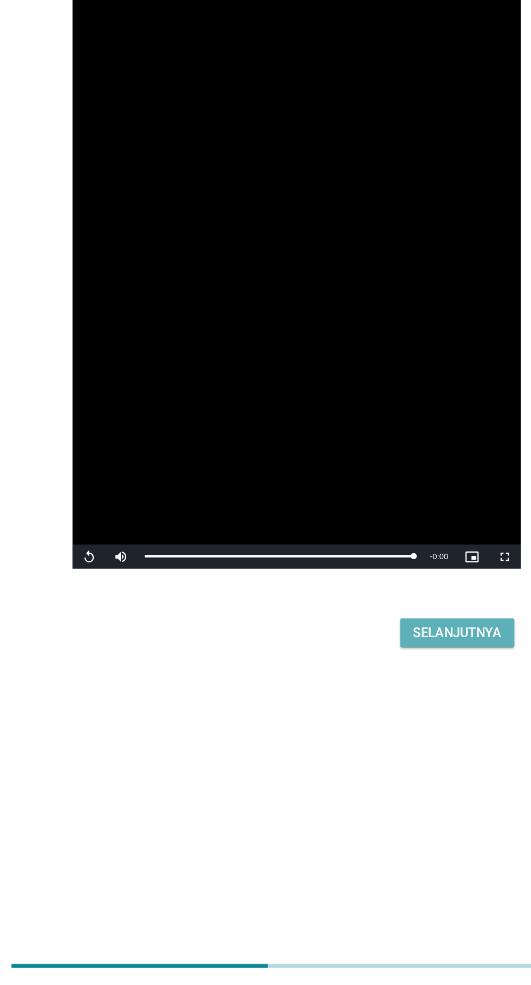
click at [371, 747] on div "Selanjutnya" at bounding box center [374, 746] width 60 height 13
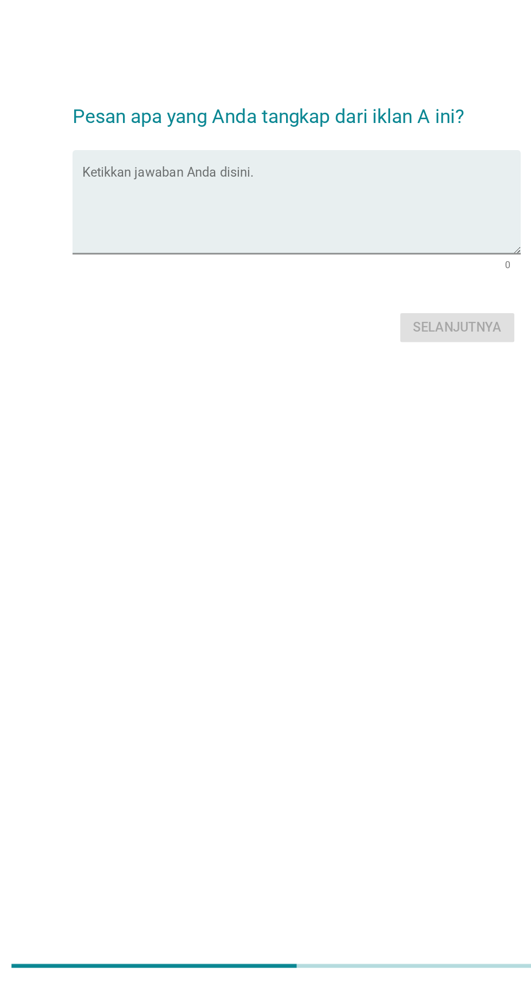
scroll to position [0, 0]
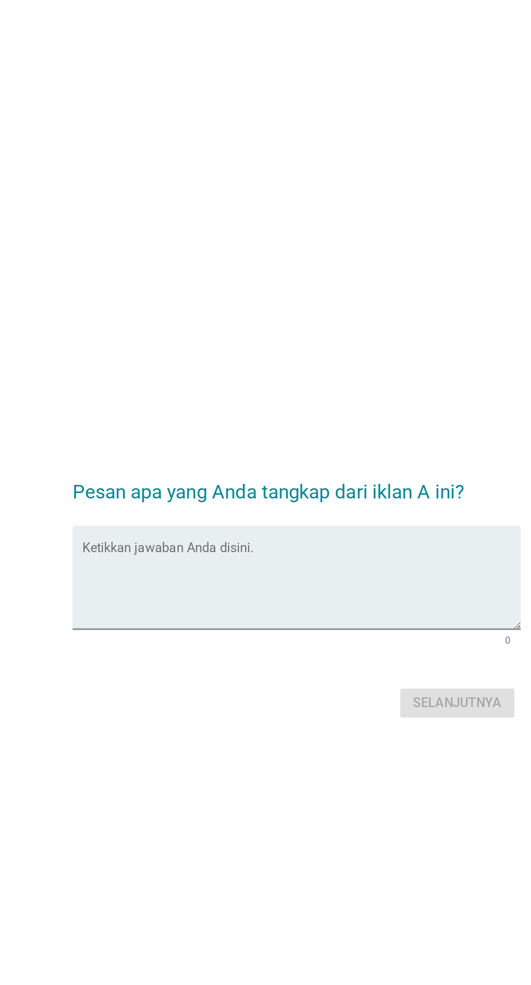
click at [295, 511] on textarea "Ketikkan jawaban Anda disini." at bounding box center [268, 489] width 295 height 57
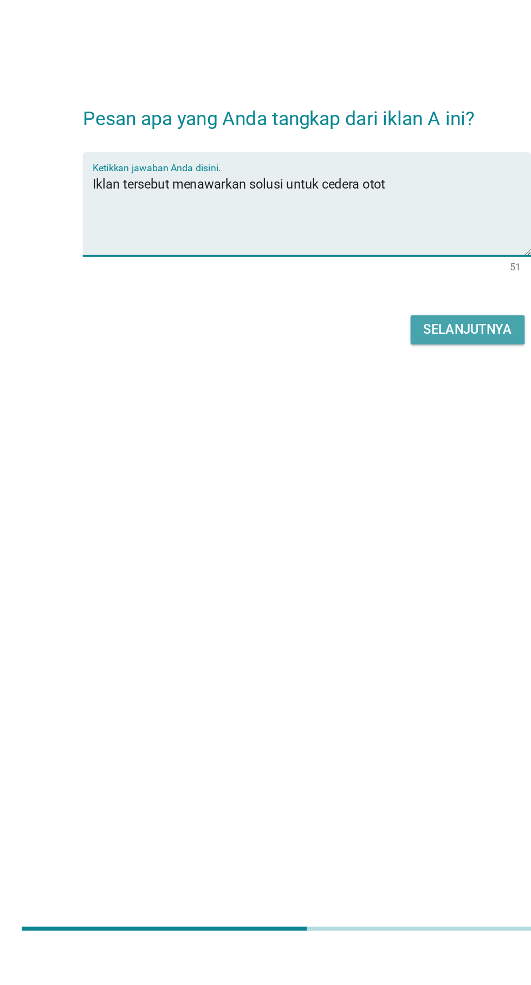
type textarea "Iklan tersebut menawarkan solusi untuk cedera otot"
click at [374, 574] on div "Selanjutnya" at bounding box center [374, 567] width 60 height 13
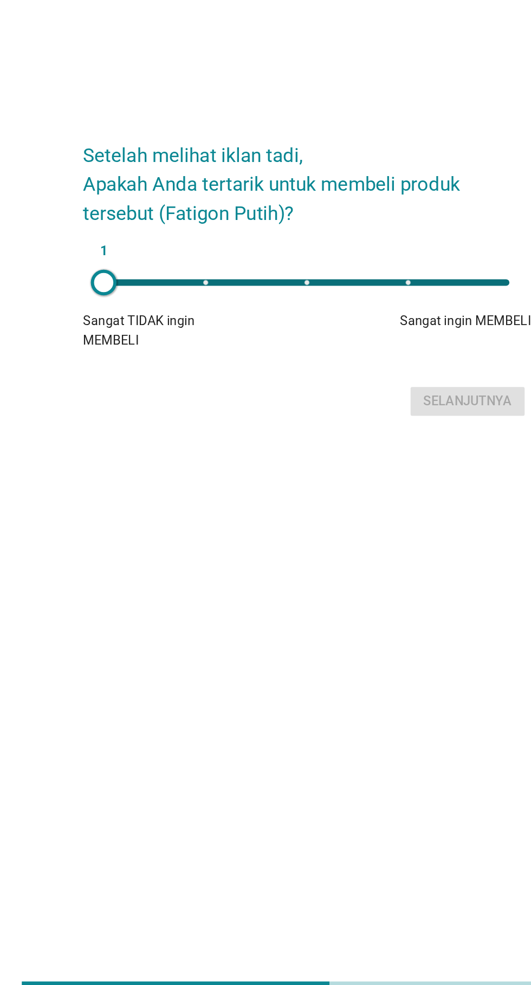
click at [402, 501] on li at bounding box center [402, 499] width 4 height 4
type input "5"
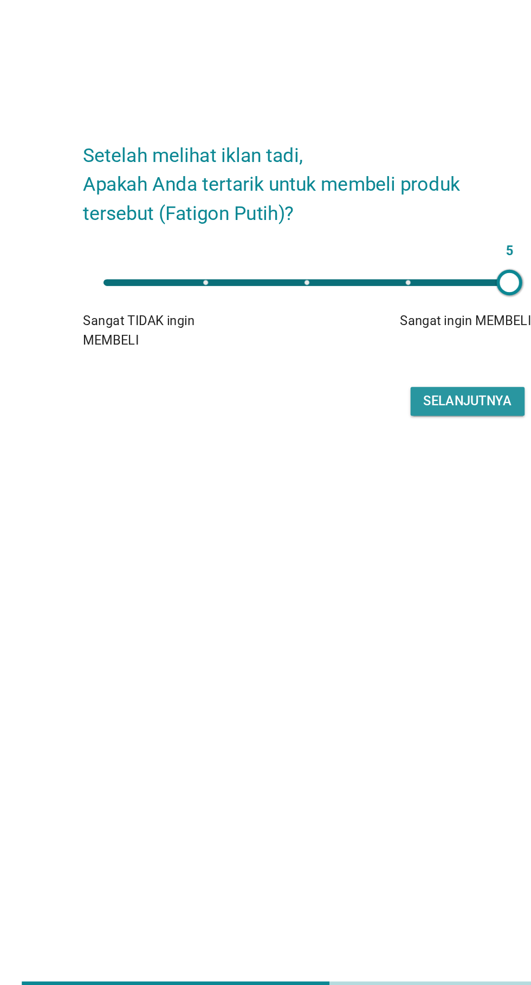
click at [368, 589] on button "Selanjutnya" at bounding box center [373, 578] width 77 height 19
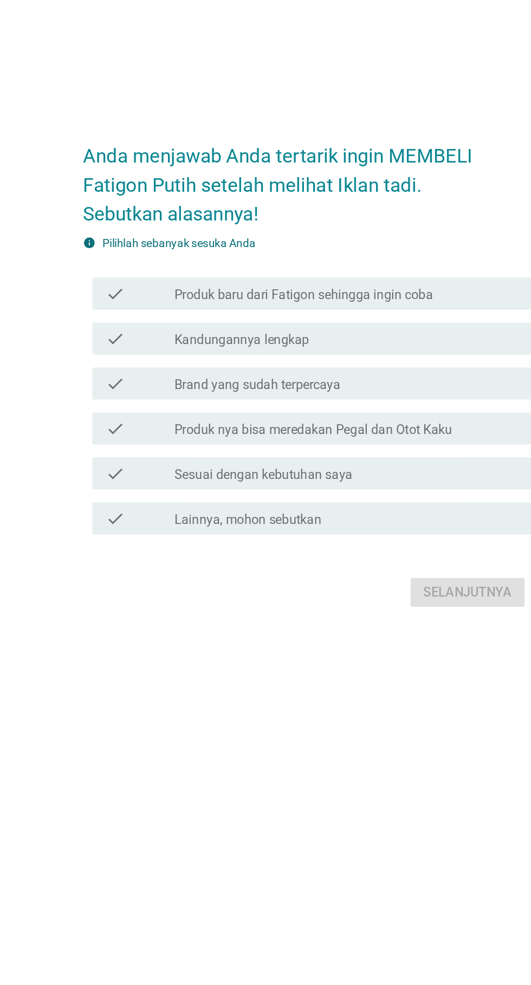
click at [326, 539] on label "Produk nya bisa meredakan Pegal dan Otot Kaku" at bounding box center [269, 534] width 187 height 11
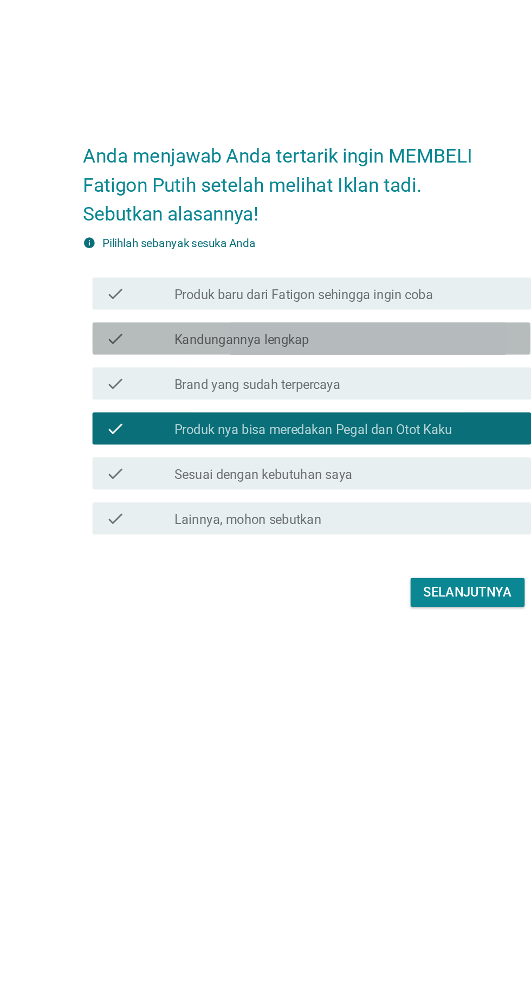
click at [327, 479] on div "check_box_outline_blank Kandungannya lengkap" at bounding box center [292, 472] width 232 height 13
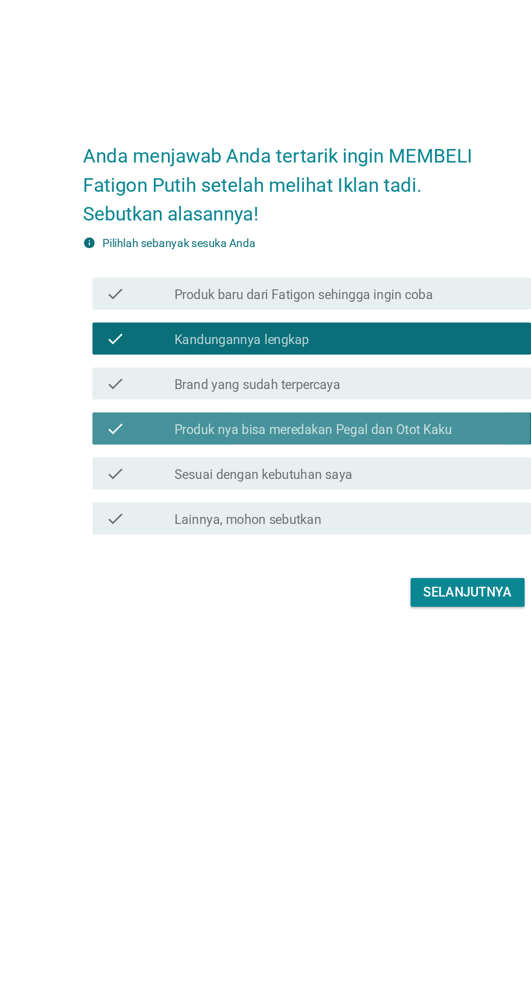
click at [287, 539] on label "Produk nya bisa meredakan Pegal dan Otot Kaku" at bounding box center [269, 534] width 187 height 11
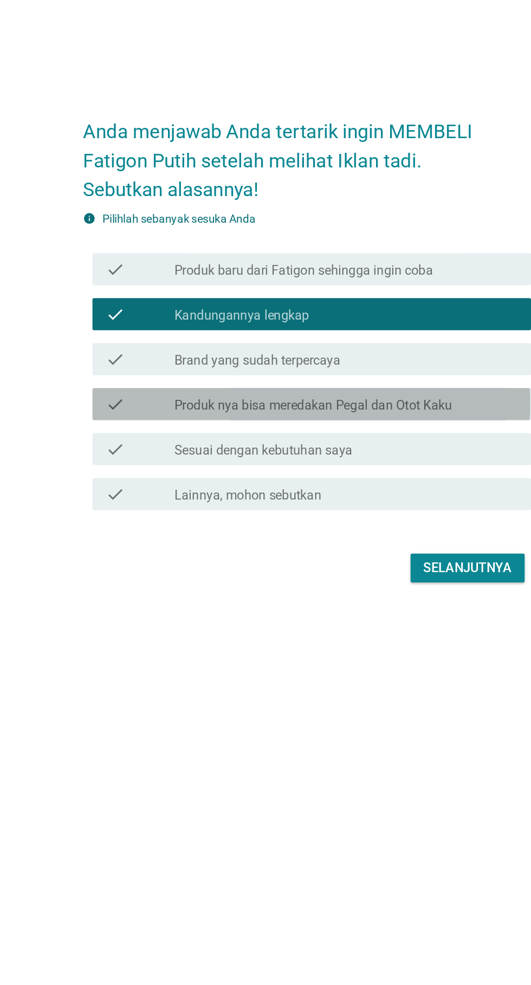
click at [339, 539] on label "Produk nya bisa meredakan Pegal dan Otot Kaku" at bounding box center [269, 534] width 187 height 11
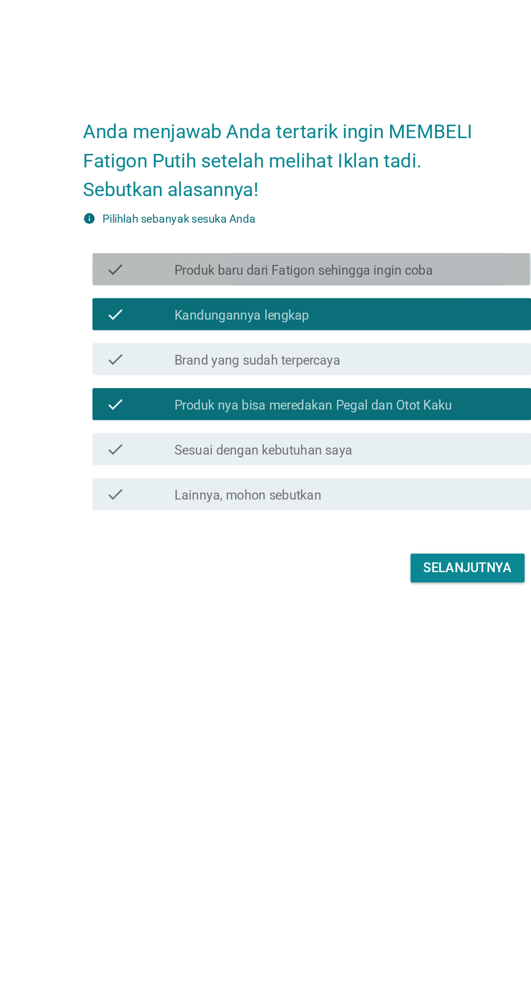
click at [325, 448] on label "Produk baru dari Fatigon sehingga ingin coba" at bounding box center [263, 443] width 174 height 11
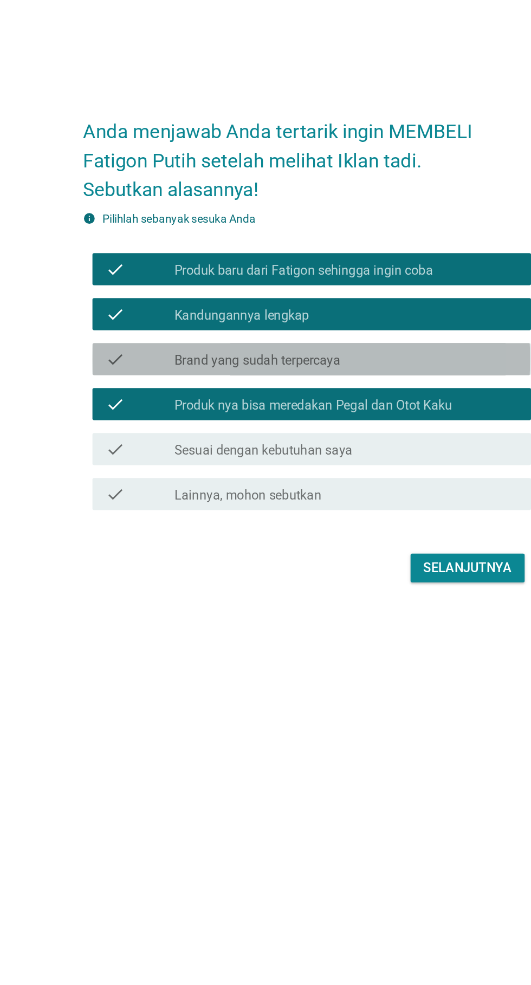
click at [312, 509] on div "check_box_outline_blank Brand yang sudah terpercaya" at bounding box center [292, 502] width 232 height 13
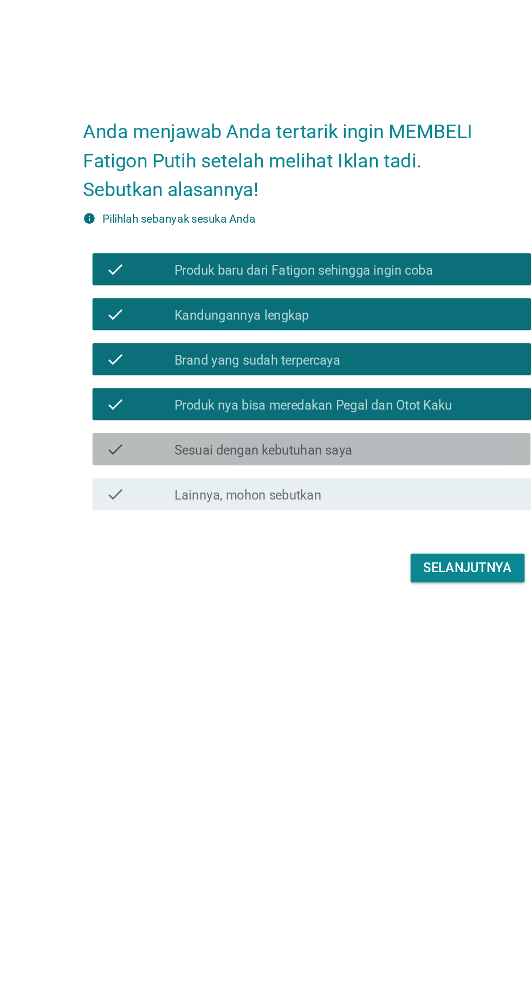
click at [294, 570] on label "Sesuai dengan kebutuhan saya" at bounding box center [236, 564] width 120 height 11
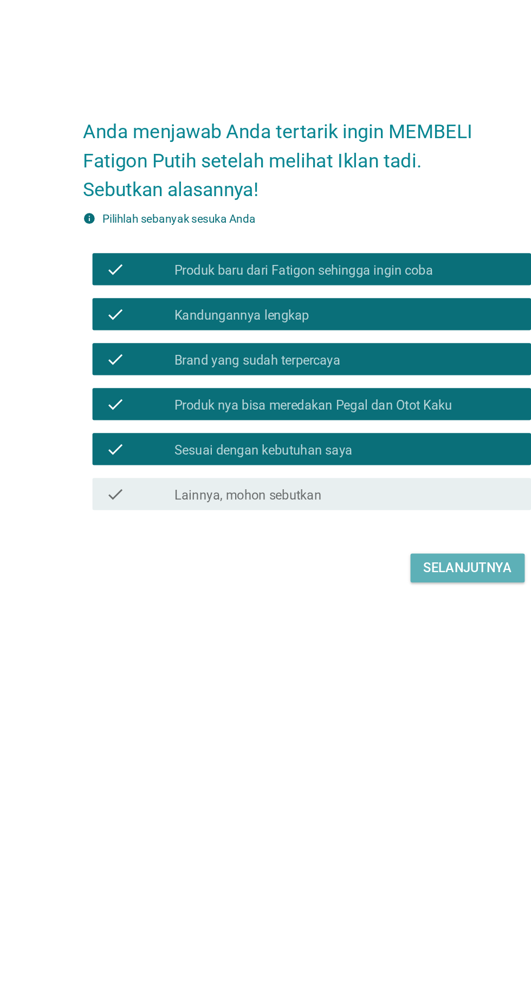
click at [364, 653] on button "Selanjutnya" at bounding box center [373, 643] width 77 height 19
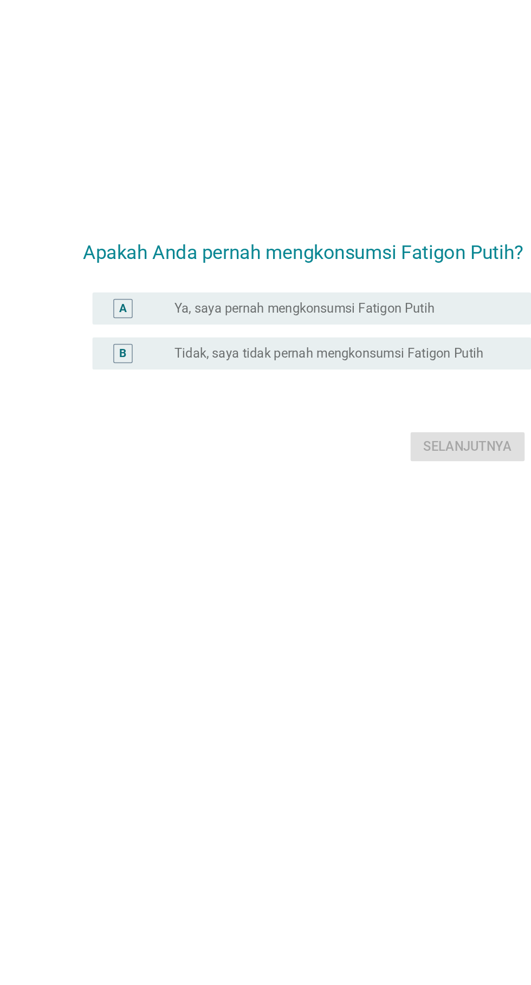
scroll to position [81, 0]
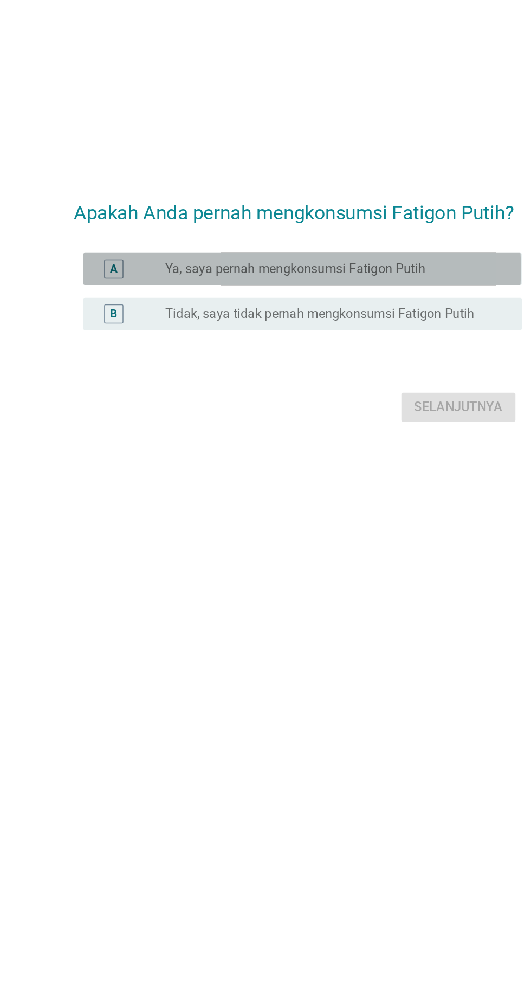
click at [317, 437] on label "Ya, saya pernah mengkonsumsi Fatigon Putih" at bounding box center [263, 442] width 175 height 11
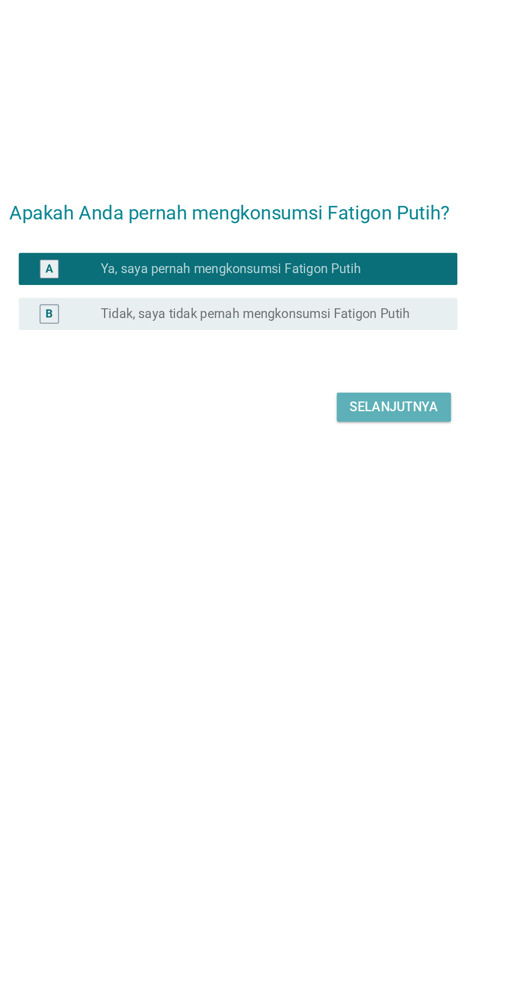
click at [412, 529] on button "Selanjutnya" at bounding box center [373, 534] width 77 height 19
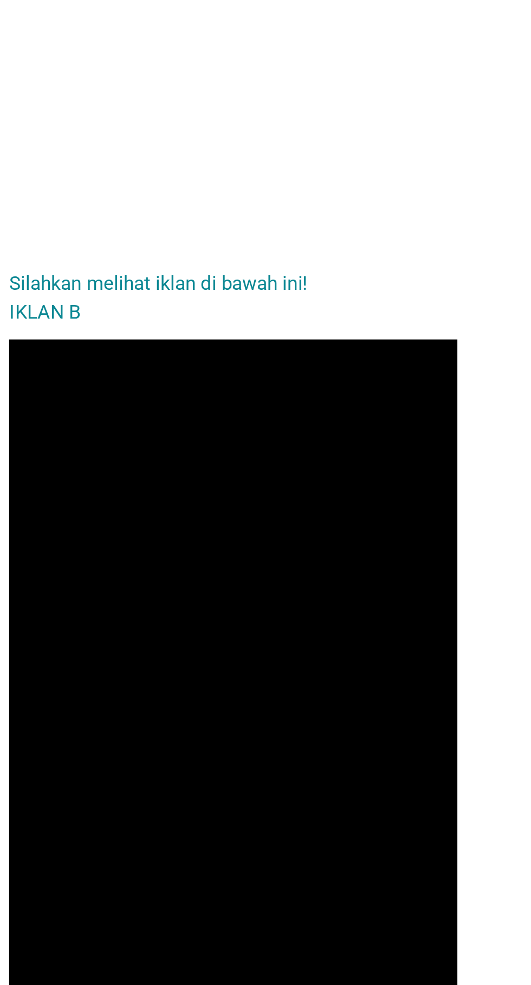
scroll to position [109, 0]
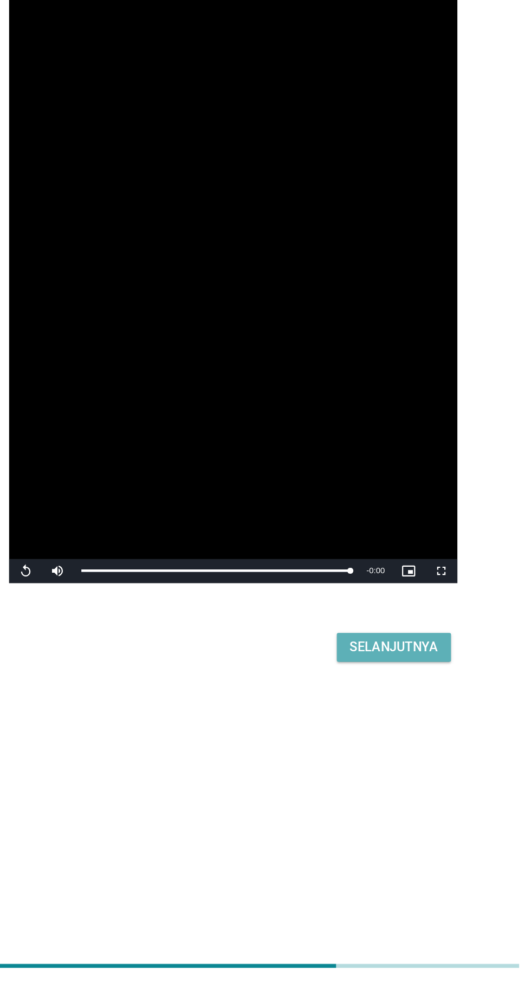
click at [370, 750] on div "Selanjutnya" at bounding box center [374, 756] width 60 height 13
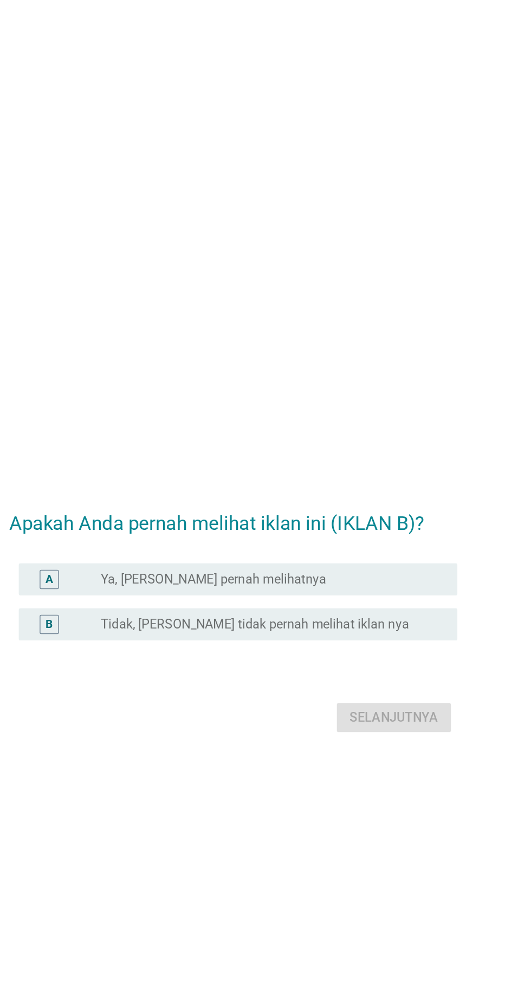
click at [333, 504] on label "Tidak, [PERSON_NAME] tidak pernah melihat iklan nya" at bounding box center [280, 498] width 208 height 11
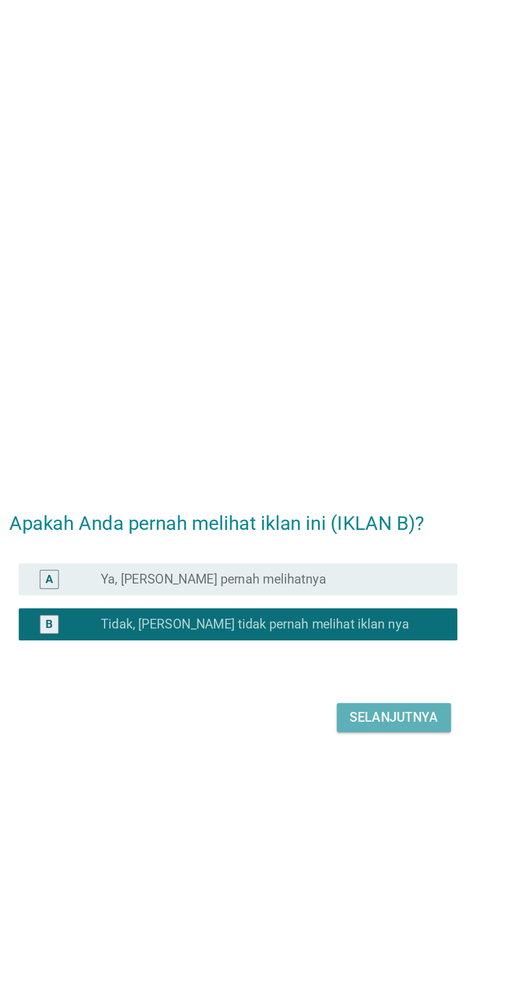
click at [395, 568] on div "Selanjutnya" at bounding box center [374, 561] width 60 height 13
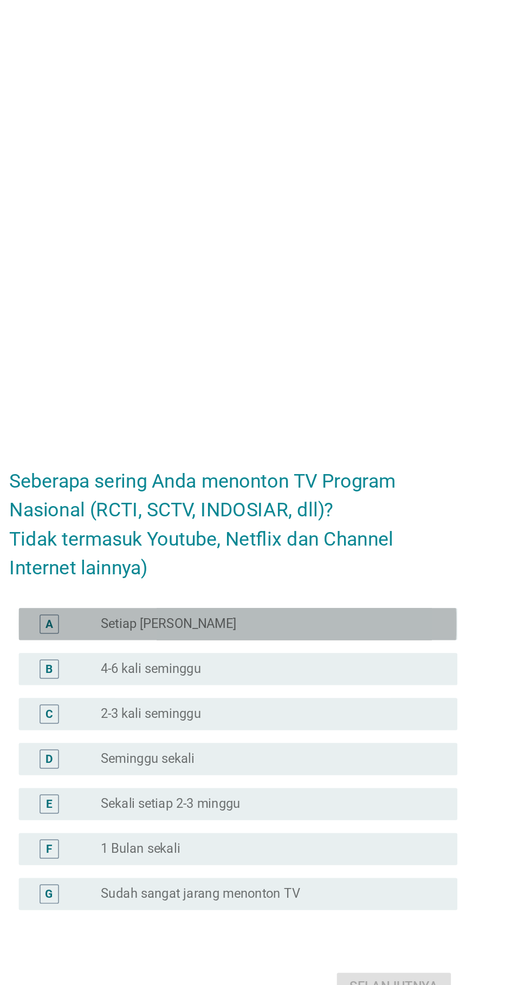
click at [342, 427] on div "radio_button_unchecked Setiap Hari" at bounding box center [287, 421] width 223 height 11
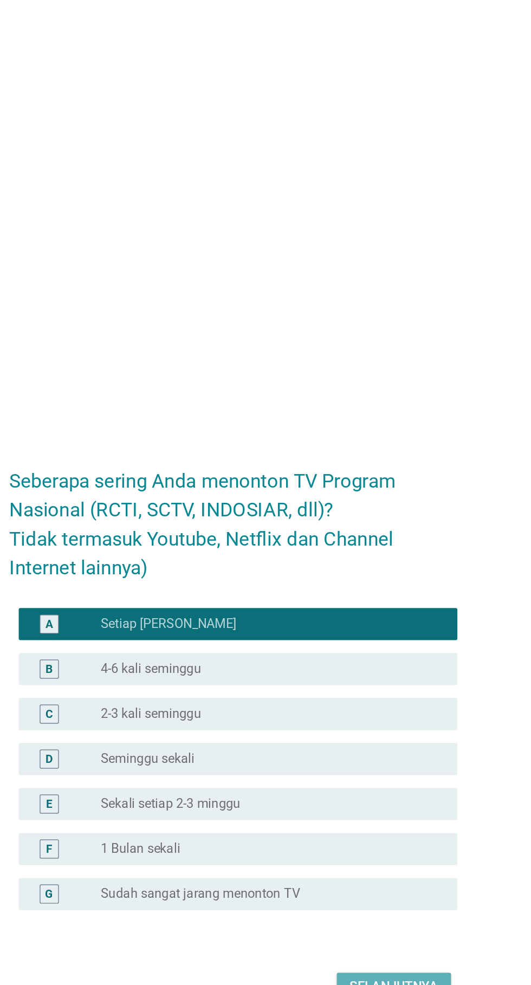
click at [385, 676] on button "Selanjutnya" at bounding box center [373, 666] width 77 height 19
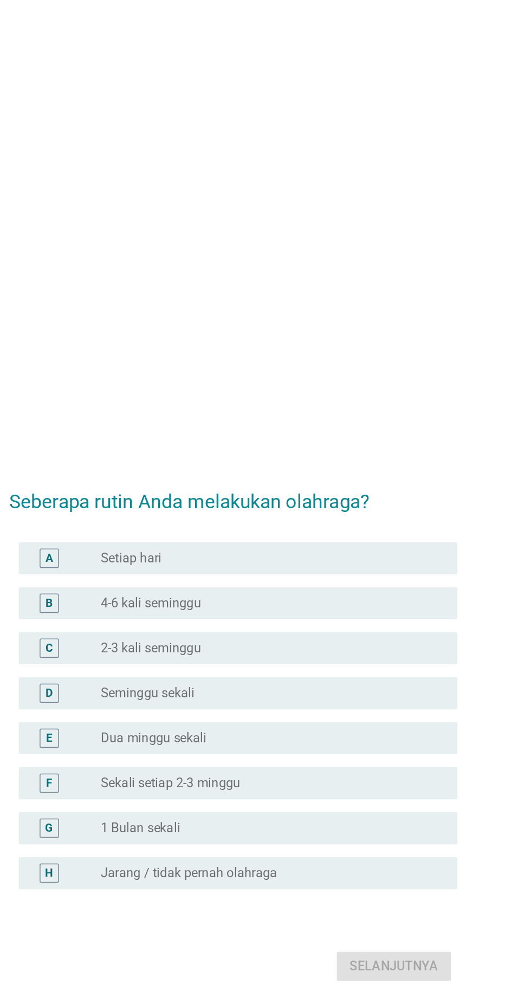
scroll to position [11, 0]
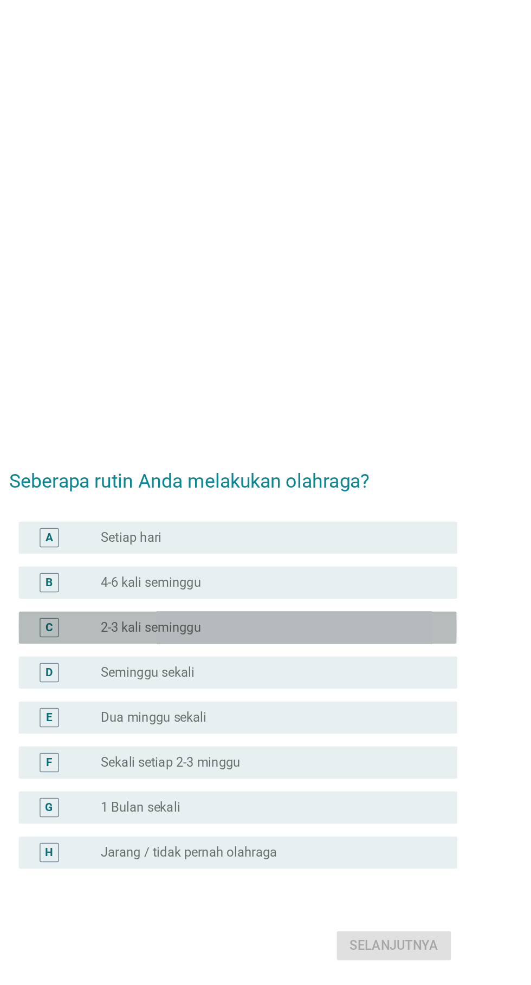
click at [316, 433] on div "radio_button_unchecked 2-3 kali seminggu" at bounding box center [287, 427] width 223 height 11
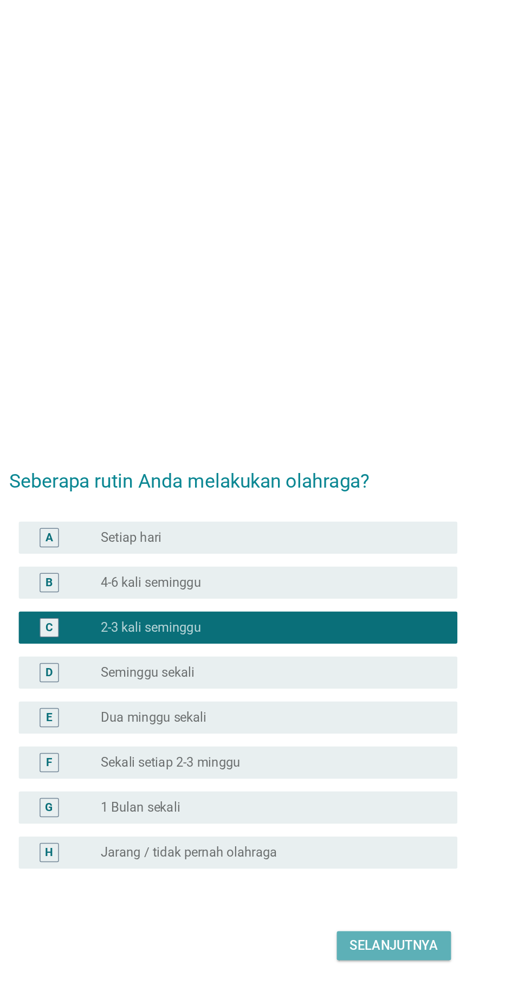
click at [392, 648] on div "Selanjutnya" at bounding box center [374, 641] width 60 height 13
click at [377, 655] on div "Selanjutnya" at bounding box center [265, 642] width 302 height 26
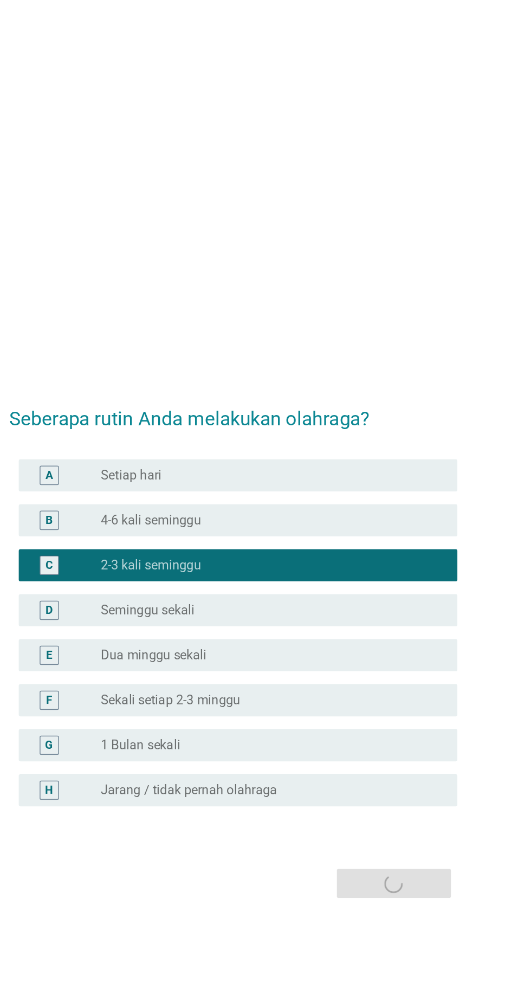
scroll to position [0, 0]
